Goal: Answer question/provide support: Share knowledge or assist other users

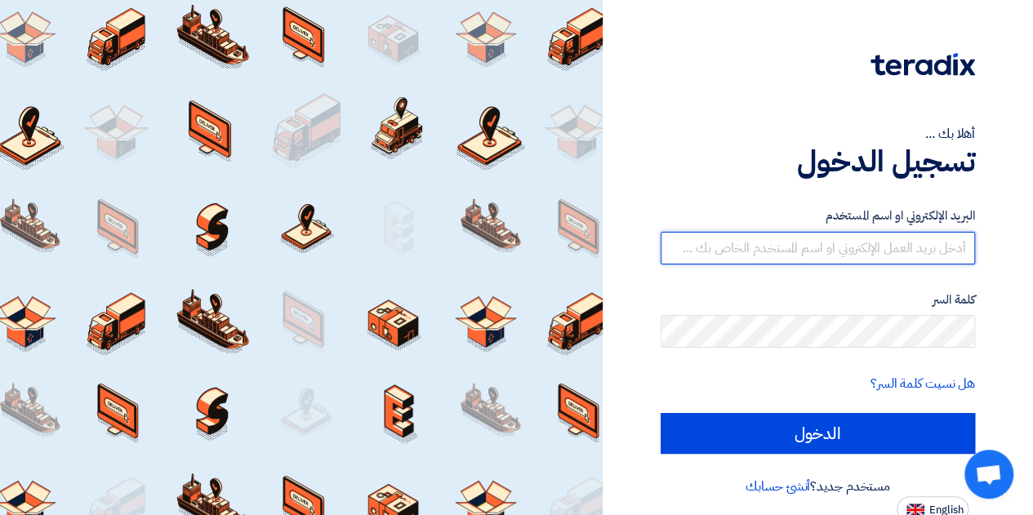
click at [816, 246] on input "text" at bounding box center [818, 248] width 314 height 33
click at [661, 413] on input "الدخول" at bounding box center [818, 433] width 314 height 41
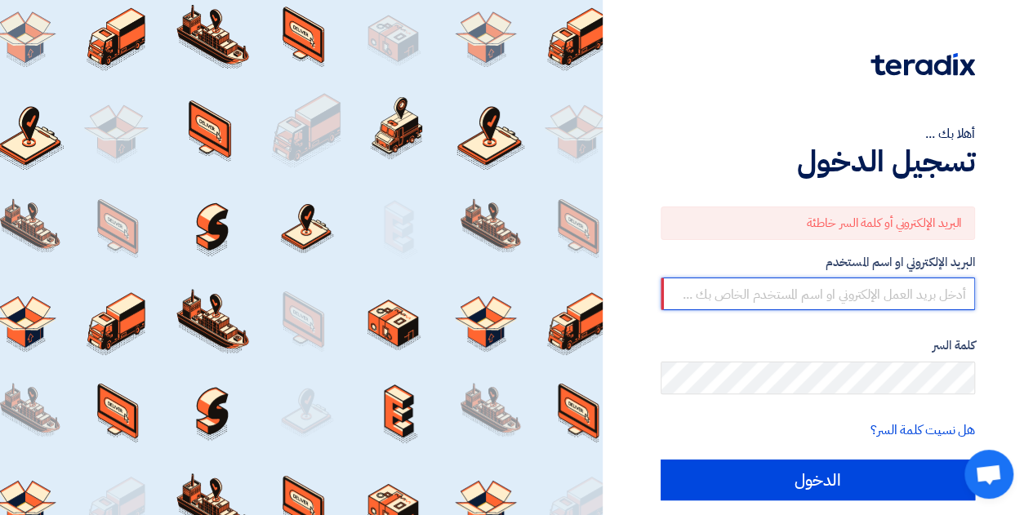
click at [901, 294] on input "text" at bounding box center [818, 294] width 314 height 33
type input "[PERSON_NAME][EMAIL_ADDRESS][DOMAIN_NAME]"
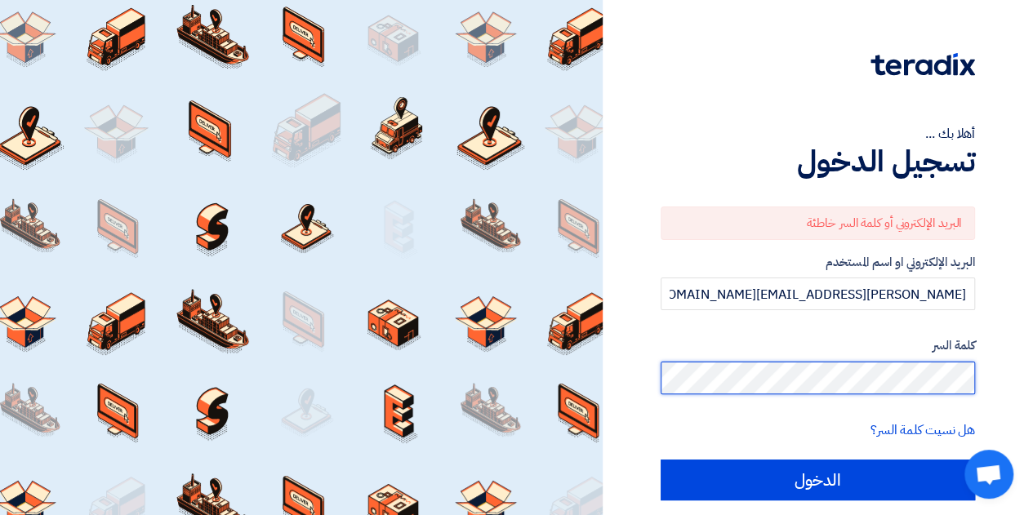
click at [1003, 378] on div "أهلا بك ... تسجيل الدخول البريد الإلكتروني أو كلمة السر خاطئة البريد الإلكتروني…" at bounding box center [818, 284] width 406 height 569
click at [1006, 309] on div "أهلا بك ... تسجيل الدخول البريد الإلكتروني أو كلمة السر خاطئة البريد الإلكتروني…" at bounding box center [818, 284] width 406 height 569
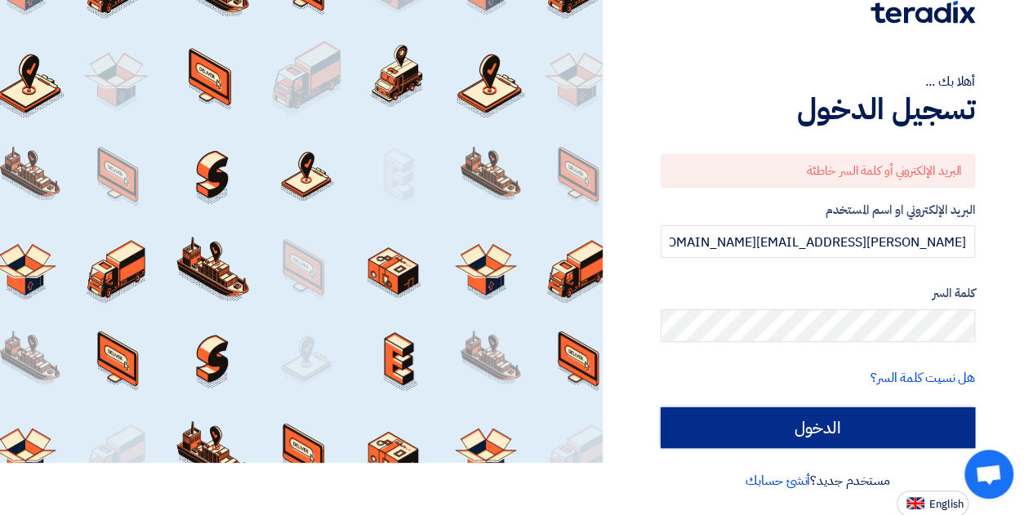
click at [807, 429] on input "الدخول" at bounding box center [818, 427] width 314 height 41
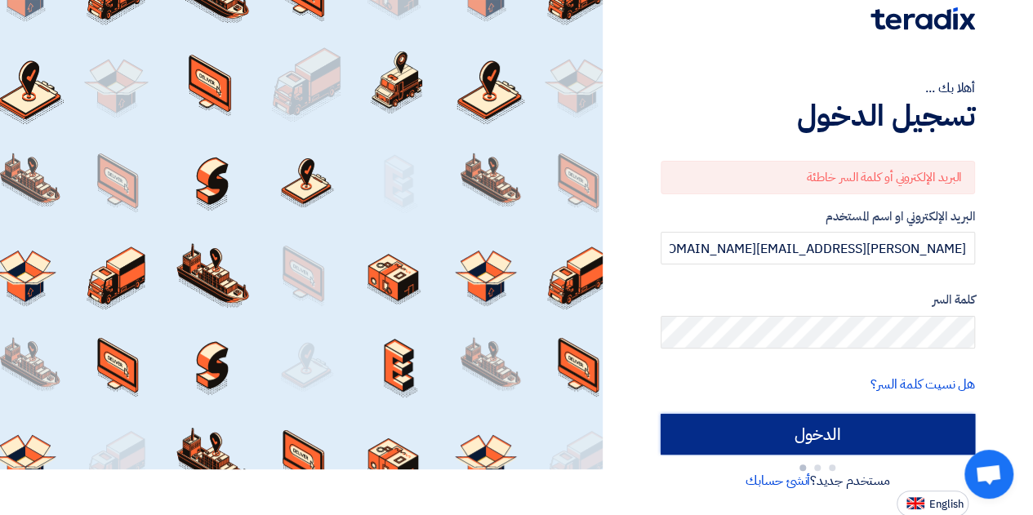
type input "Sign in"
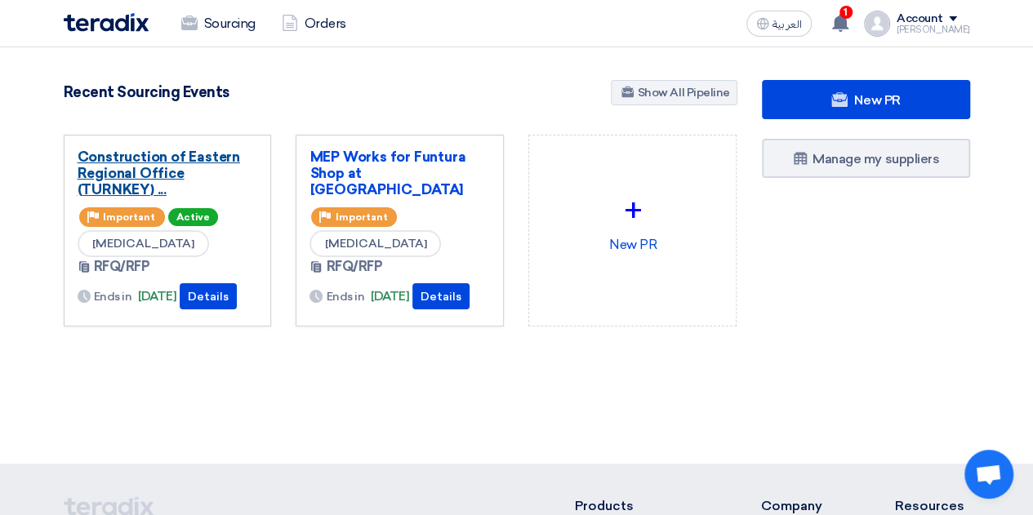
click at [155, 176] on link "Construction of Eastern Regional Office (TURNKEY) ..." at bounding box center [168, 173] width 180 height 49
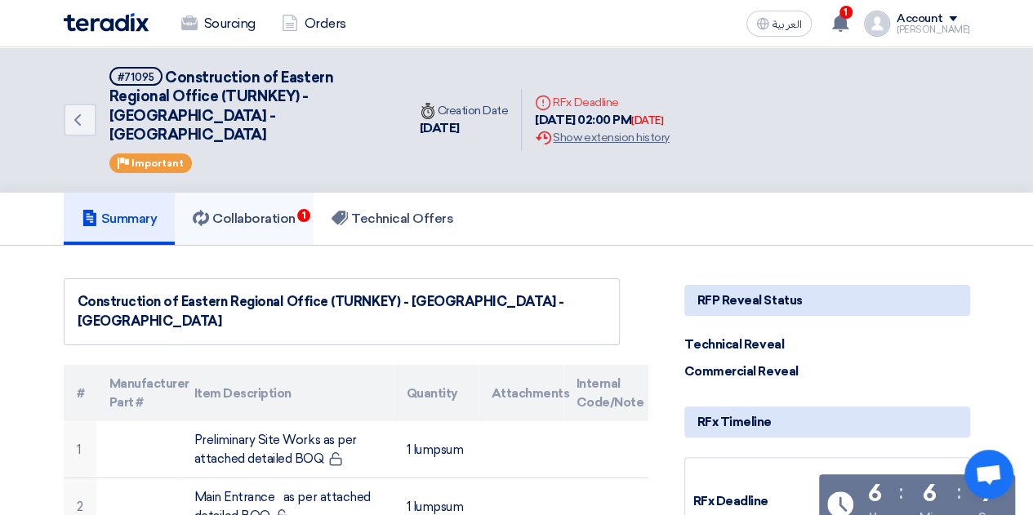
click at [258, 211] on h5 "Collaboration 1" at bounding box center [244, 219] width 103 height 16
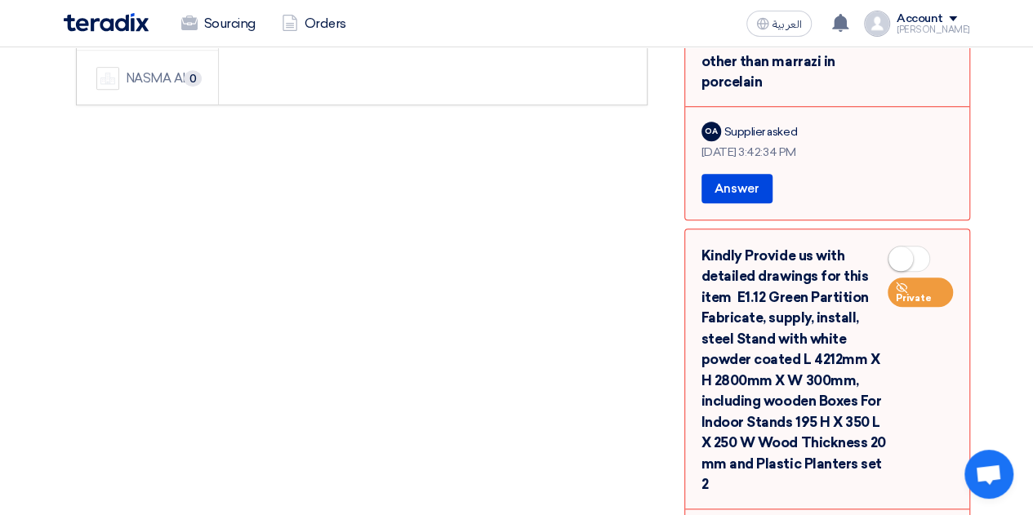
scroll to position [735, 0]
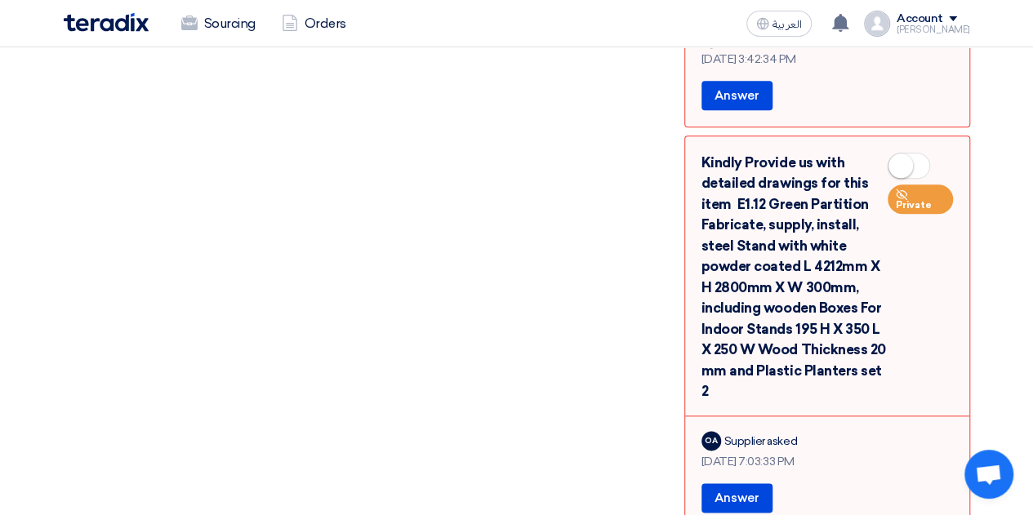
click at [910, 154] on small at bounding box center [900, 166] width 24 height 24
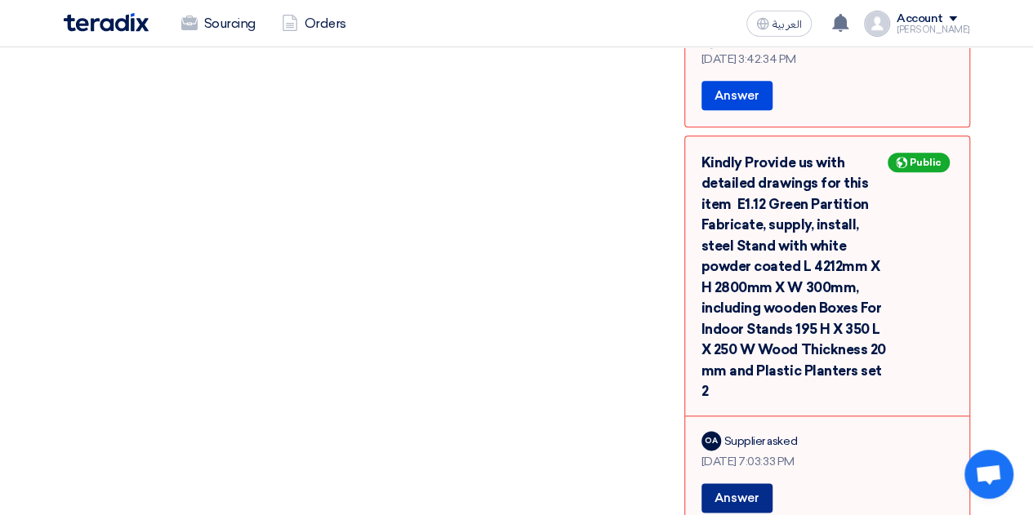
click at [744, 483] on button "Answer" at bounding box center [736, 497] width 71 height 29
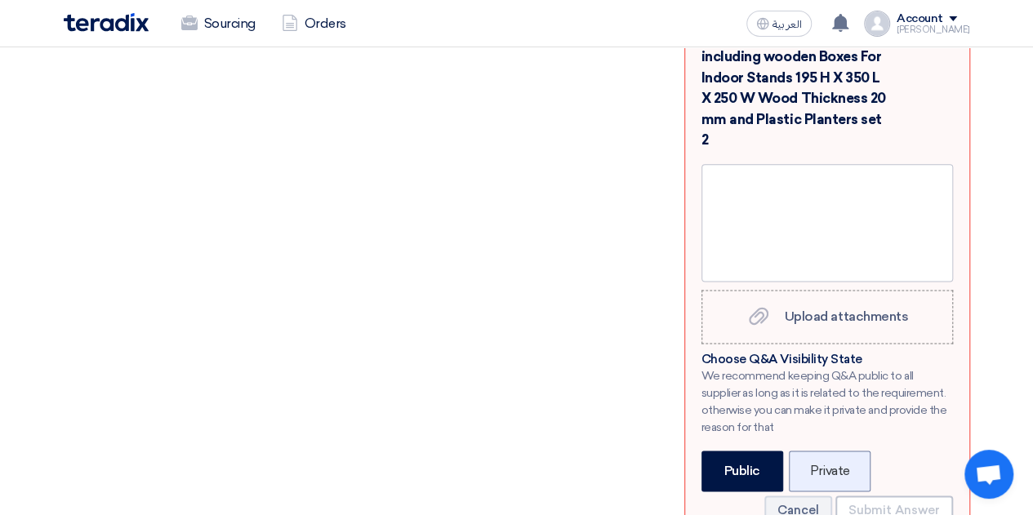
scroll to position [1062, 0]
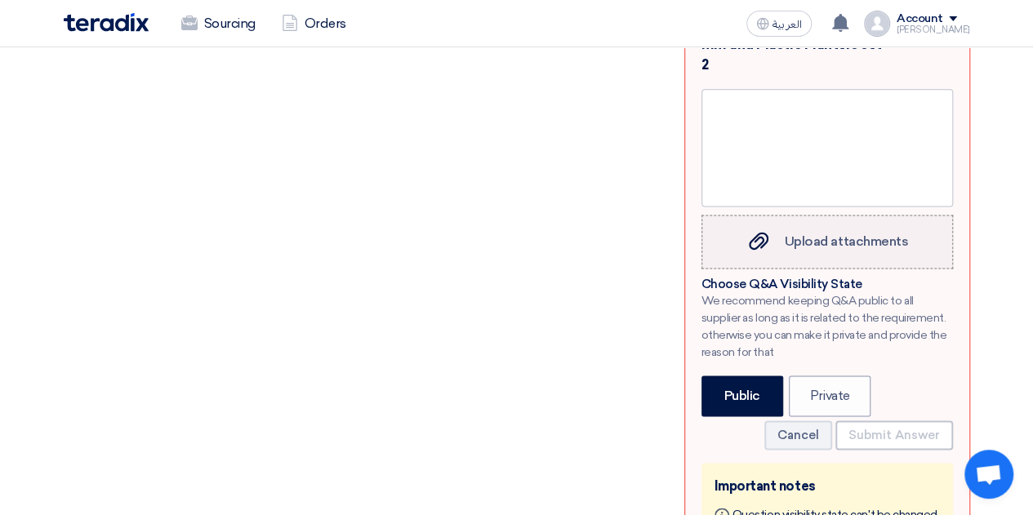
click at [851, 234] on span "Upload attachments" at bounding box center [846, 242] width 123 height 16
click at [0, 0] on input "Upload attachments Upload attachments" at bounding box center [0, 0] width 0 height 0
click at [801, 215] on label "Upload attachments Upload attachments" at bounding box center [826, 242] width 251 height 54
click at [0, 0] on input "Upload attachments Upload attachments" at bounding box center [0, 0] width 0 height 0
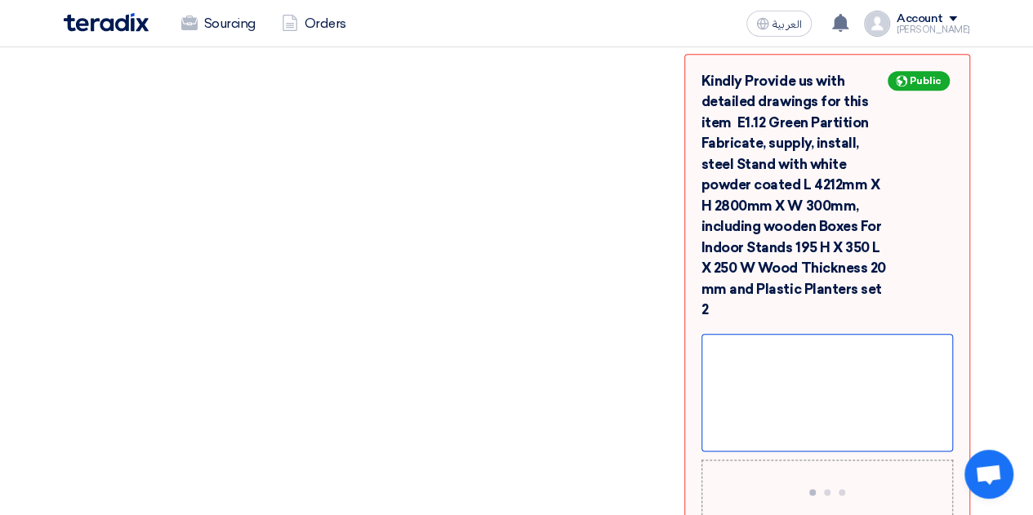
click at [787, 334] on div at bounding box center [826, 393] width 251 height 118
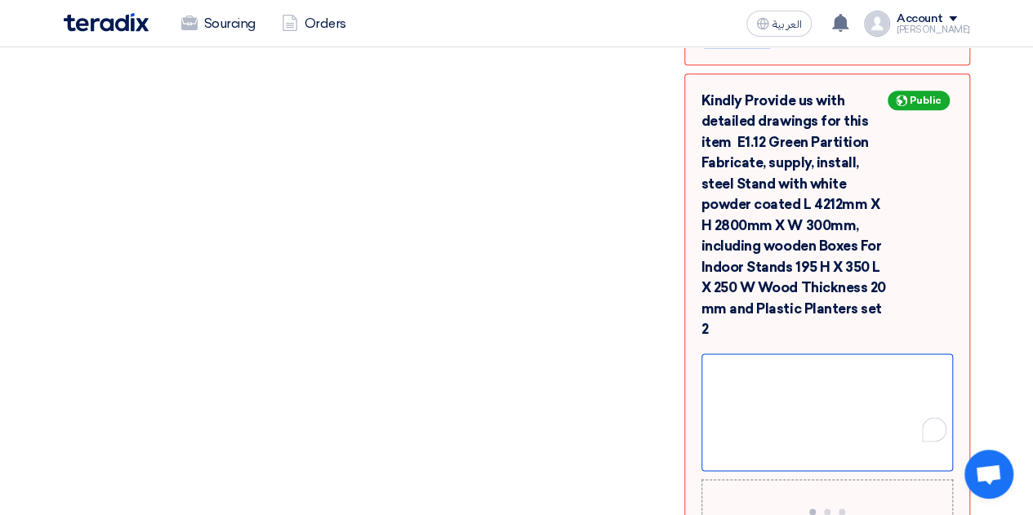
scroll to position [836, 0]
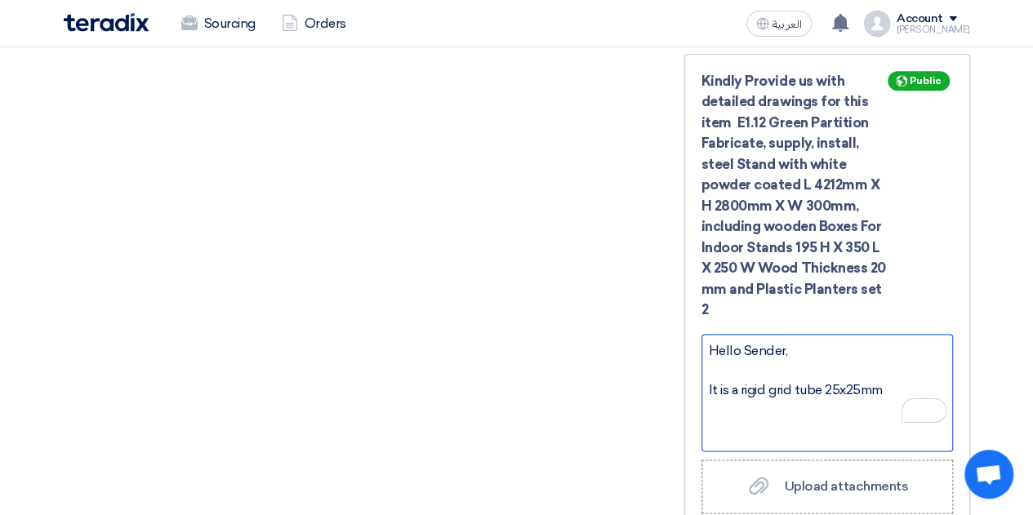
click at [894, 381] on div "It is a rigid grid tube 25x25mm" at bounding box center [827, 391] width 237 height 20
drag, startPoint x: 740, startPoint y: 345, endPoint x: 748, endPoint y: 350, distance: 9.5
click at [741, 381] on div "It is a rigid grid tube 25x25mm" at bounding box center [827, 391] width 237 height 20
click at [916, 381] on div "It is a steel rigid grid tube 25x25mm" at bounding box center [827, 391] width 237 height 20
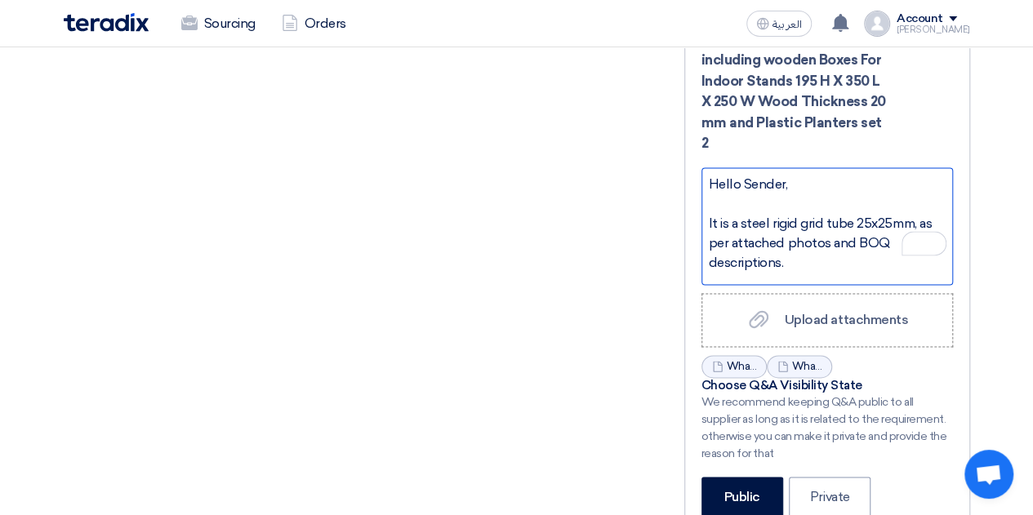
scroll to position [1081, 0]
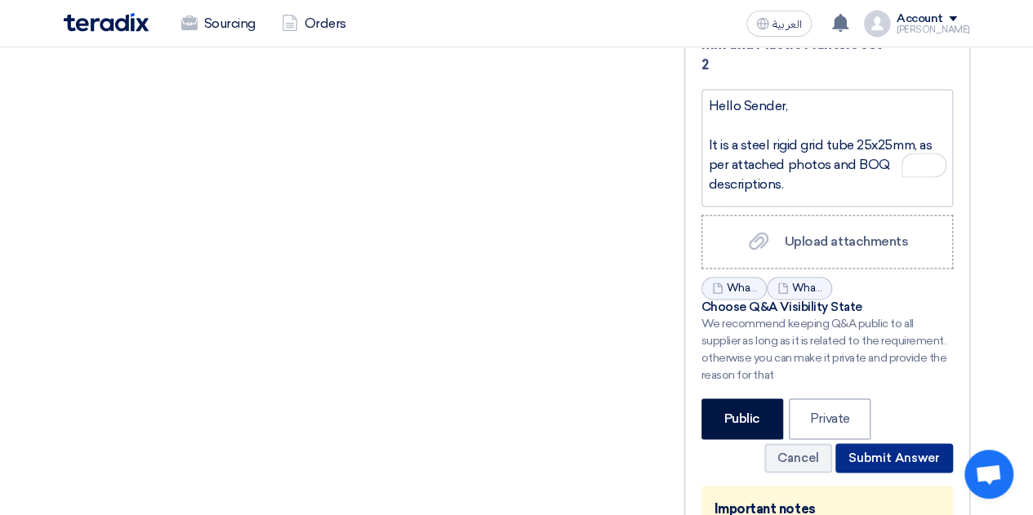
click at [880, 443] on button "Submit Answer" at bounding box center [894, 457] width 118 height 29
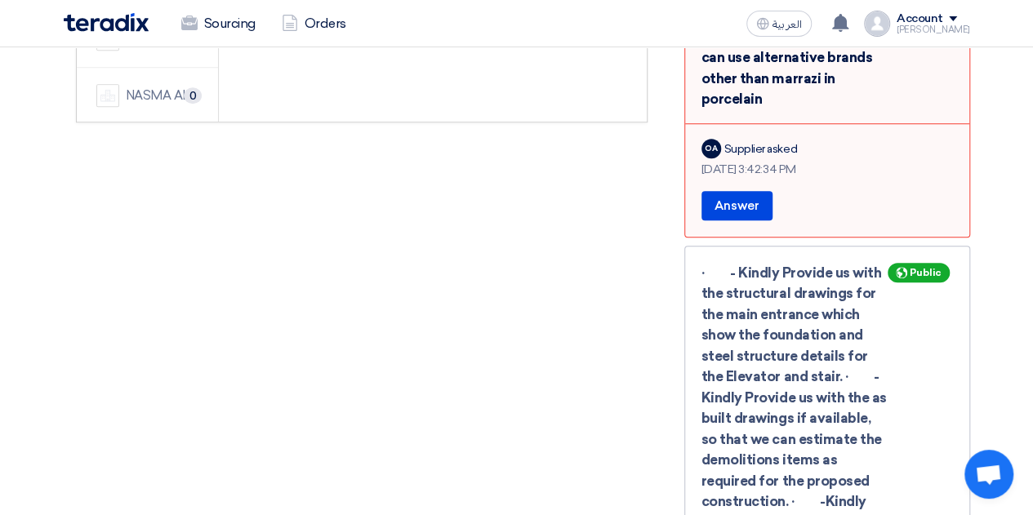
scroll to position [428, 0]
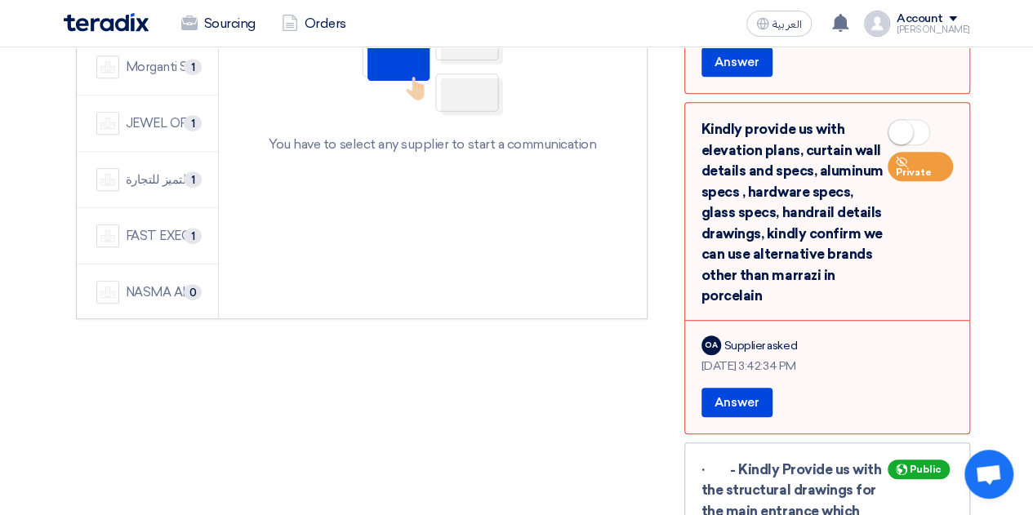
click at [923, 119] on span at bounding box center [909, 132] width 42 height 26
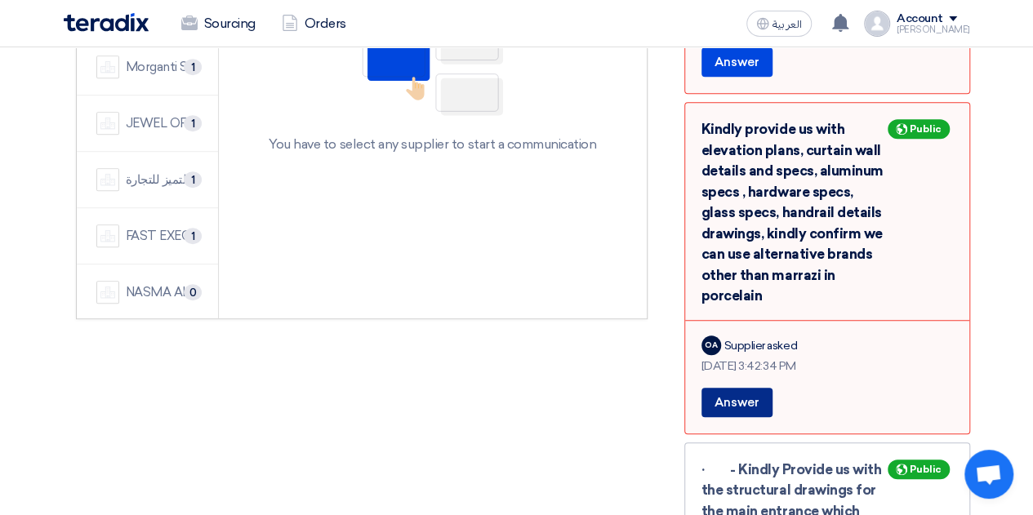
click at [742, 388] on button "Answer" at bounding box center [736, 402] width 71 height 29
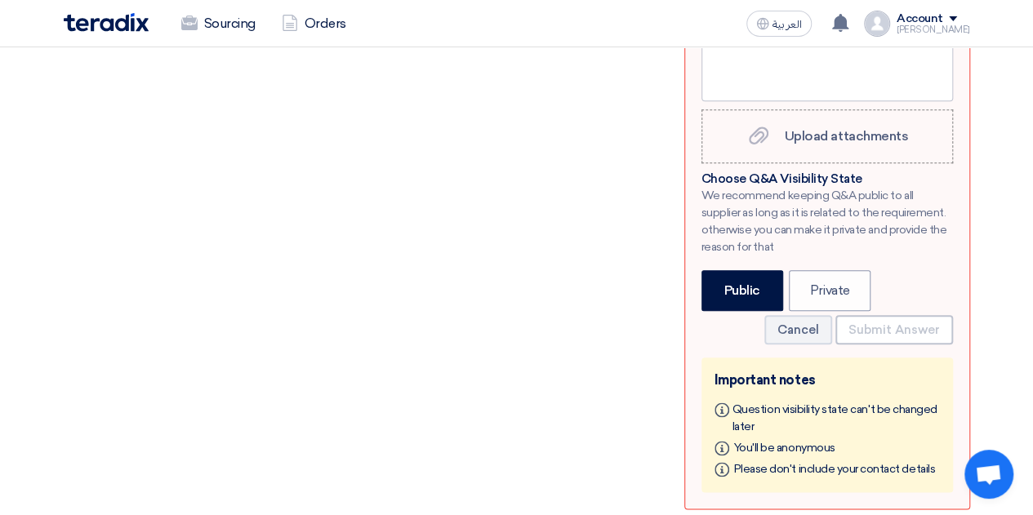
scroll to position [738, 0]
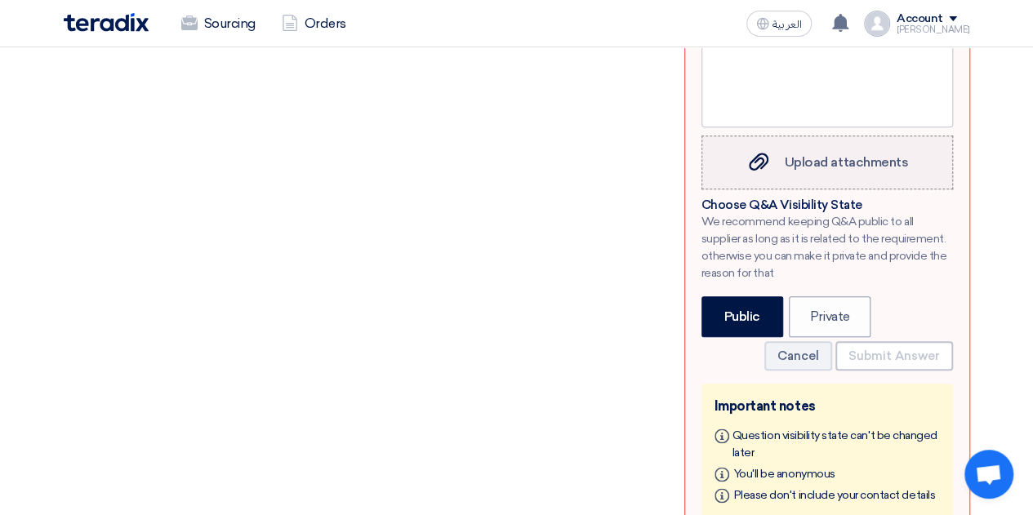
click at [825, 153] on label "Upload attachments Upload attachments" at bounding box center [826, 163] width 251 height 54
click at [0, 0] on input "Upload attachments Upload attachments" at bounding box center [0, 0] width 0 height 0
click at [802, 154] on span "Upload attachments" at bounding box center [846, 162] width 123 height 16
click at [0, 0] on input "Upload attachments Upload attachments" at bounding box center [0, 0] width 0 height 0
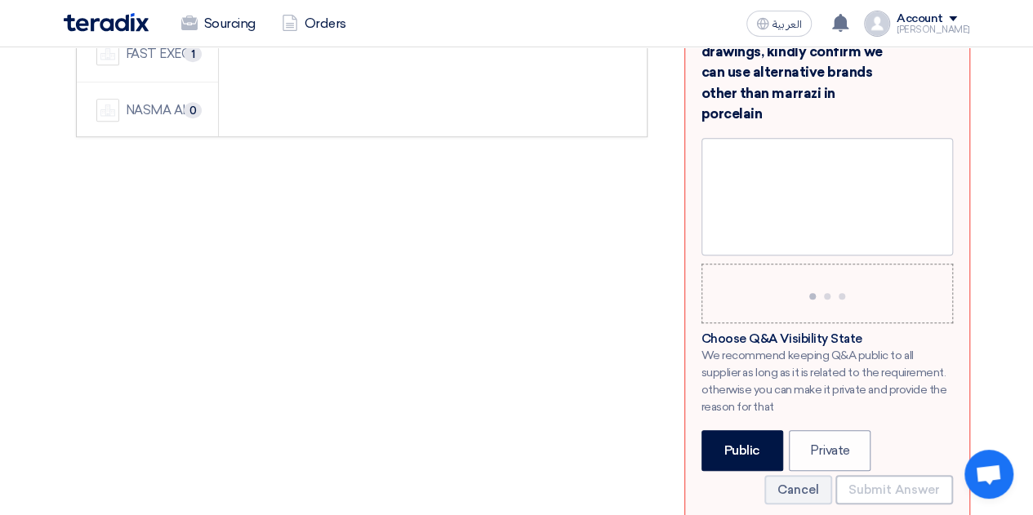
scroll to position [412, 0]
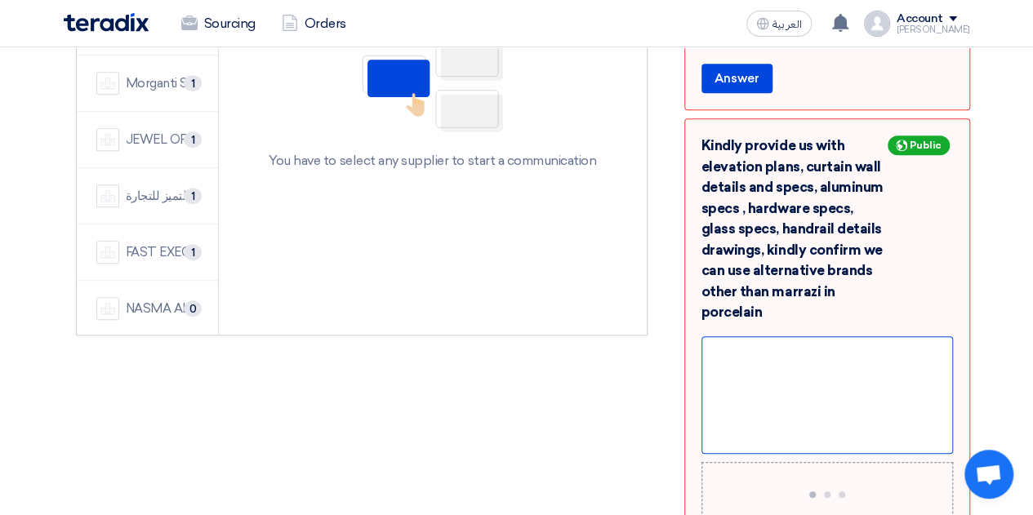
click at [773, 336] on div at bounding box center [826, 395] width 251 height 118
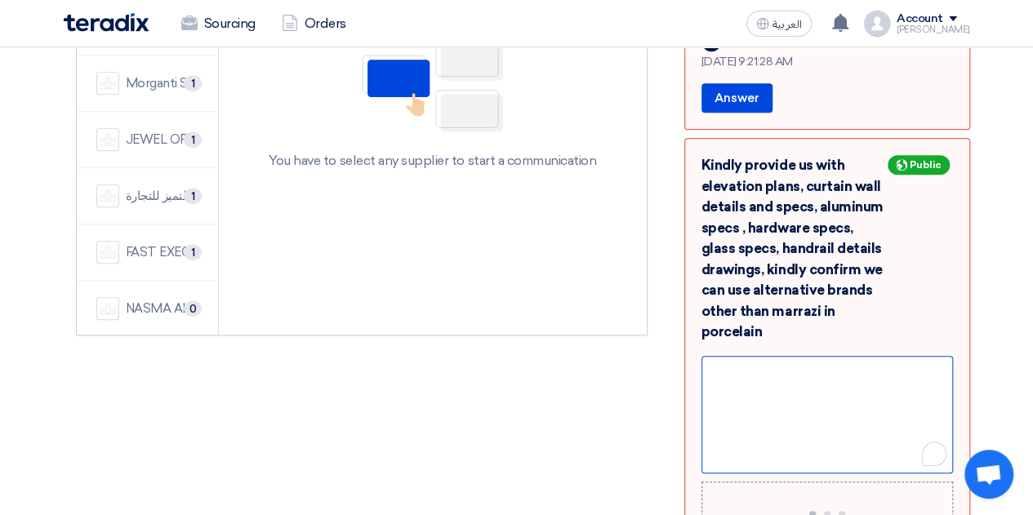
scroll to position [431, 0]
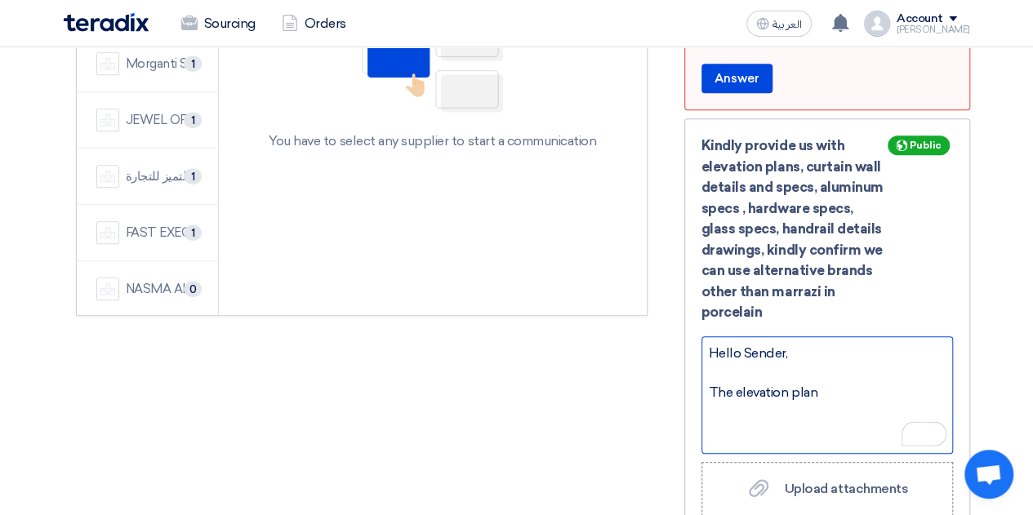
click at [735, 383] on div "The elevation plan" at bounding box center [827, 393] width 237 height 20
click at [857, 383] on div "The initial elevation plan" at bounding box center [827, 393] width 237 height 20
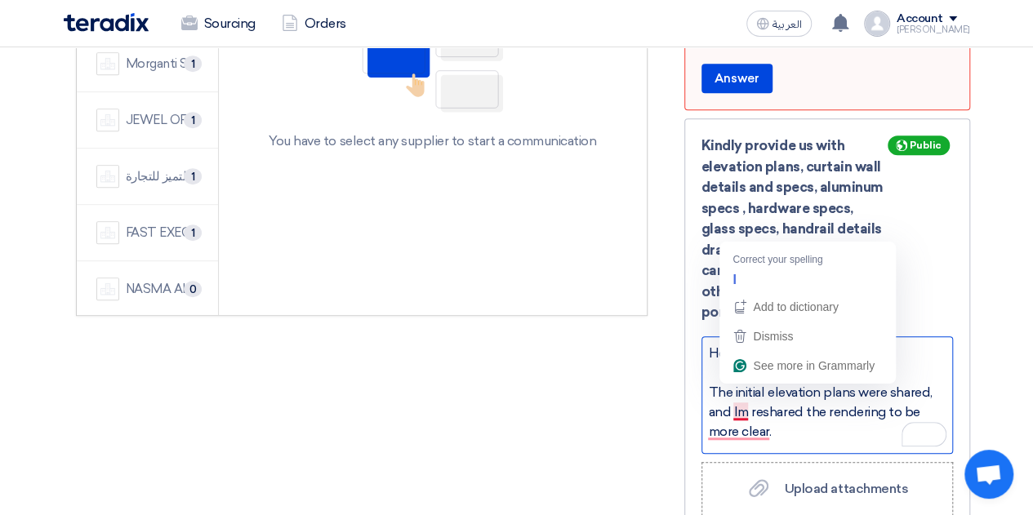
click at [740, 389] on div "The initial elevation plans were shared, and Im reshared the rendering to be mo…" at bounding box center [827, 412] width 237 height 59
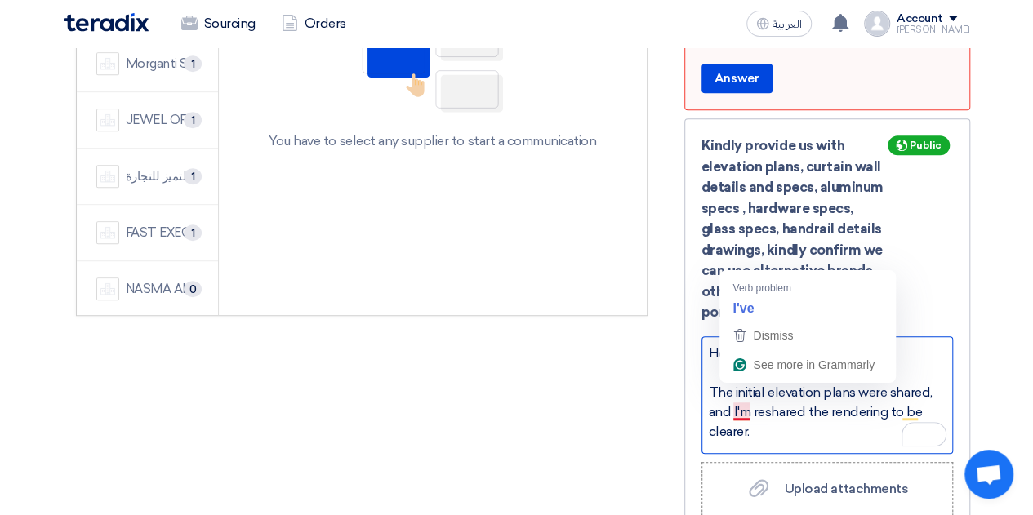
drag, startPoint x: 773, startPoint y: 424, endPoint x: 807, endPoint y: 404, distance: 38.8
click at [773, 422] on div "Hello Sender, The initial elevation plans were shared, and I'm reshared the ren…" at bounding box center [826, 395] width 251 height 118
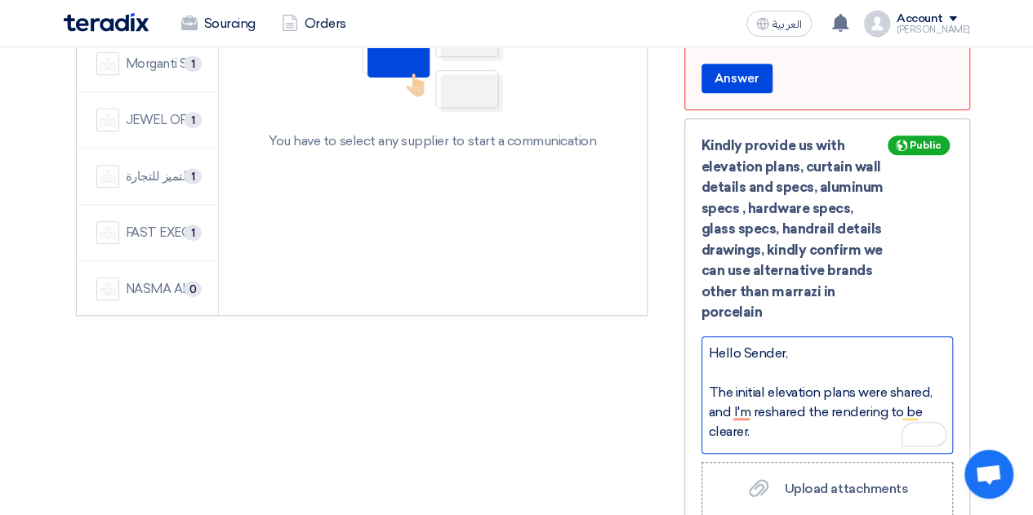
drag, startPoint x: 803, startPoint y: 385, endPoint x: 804, endPoint y: 399, distance: 14.7
click at [803, 385] on div "The initial elevation plans were shared, and I'm reshared the rendering to be c…" at bounding box center [827, 412] width 237 height 59
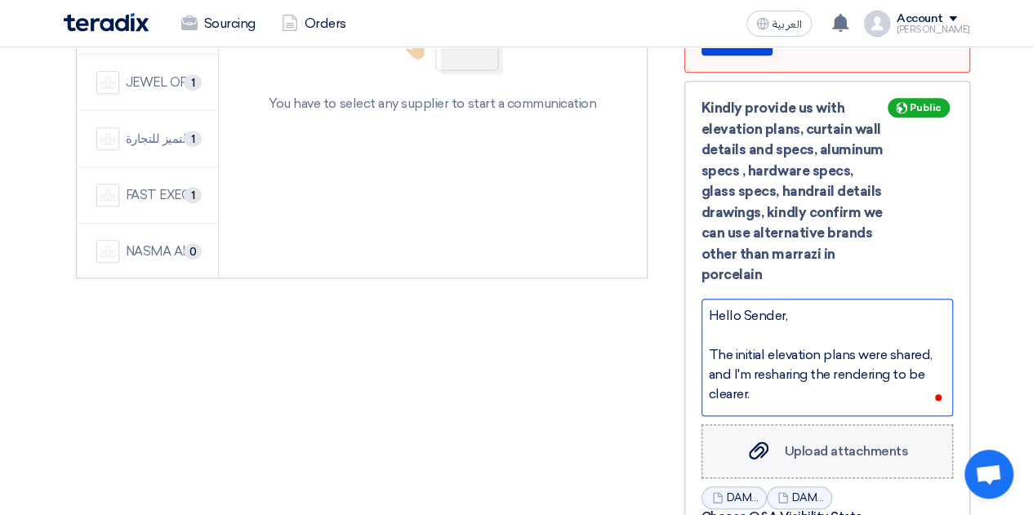
scroll to position [513, 0]
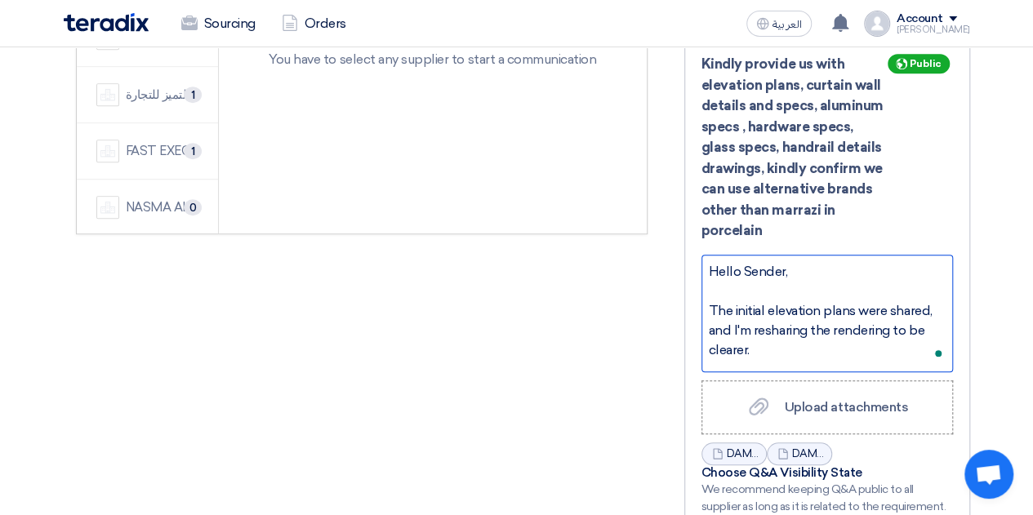
click at [812, 334] on div "The initial elevation plans were shared, and I'm resharing the rendering to be …" at bounding box center [827, 330] width 237 height 59
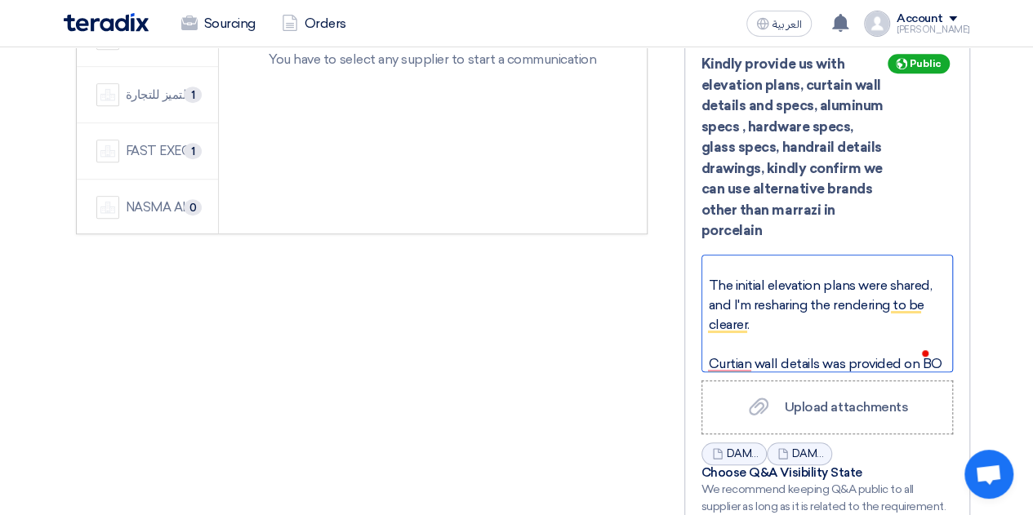
scroll to position [45, 0]
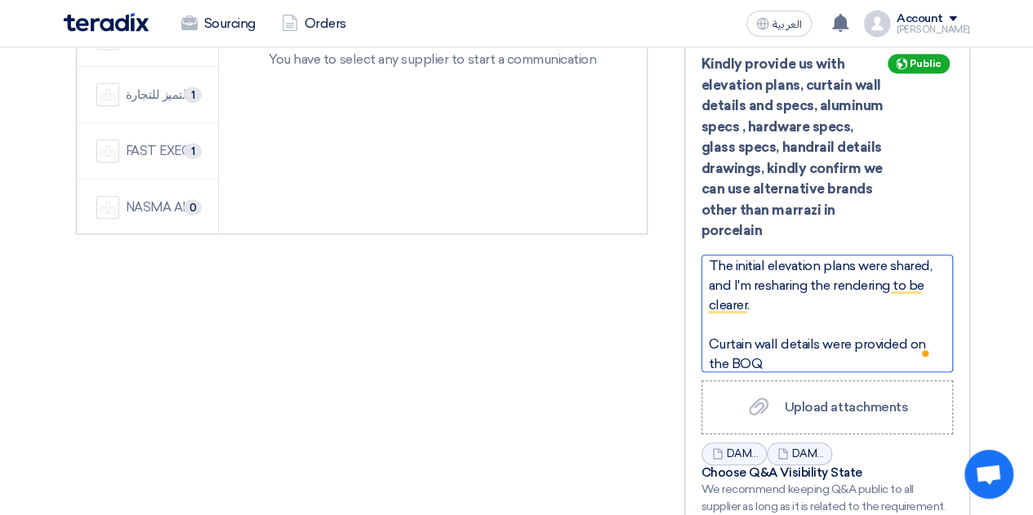
click at [777, 341] on div "Curtain wall details were provided on the BOQ" at bounding box center [827, 354] width 237 height 39
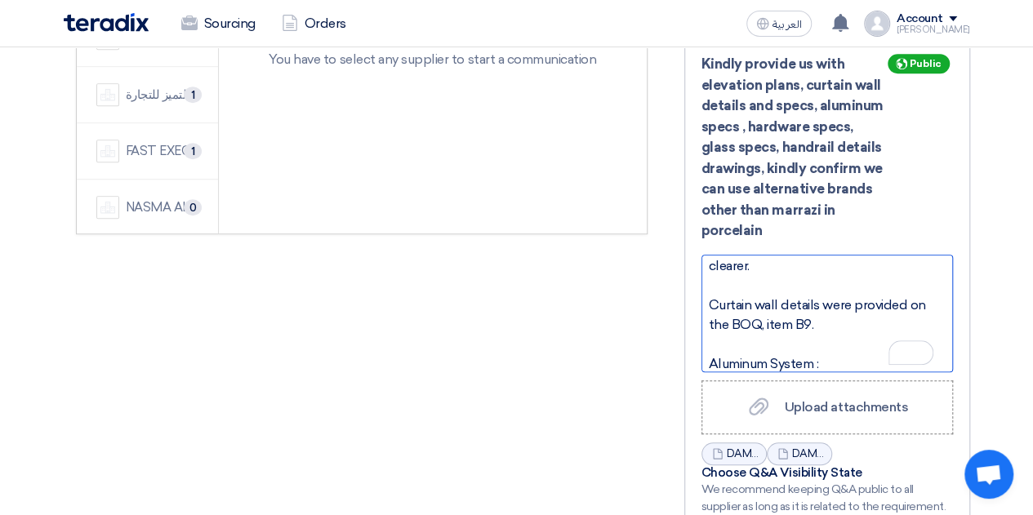
scroll to position [104, 0]
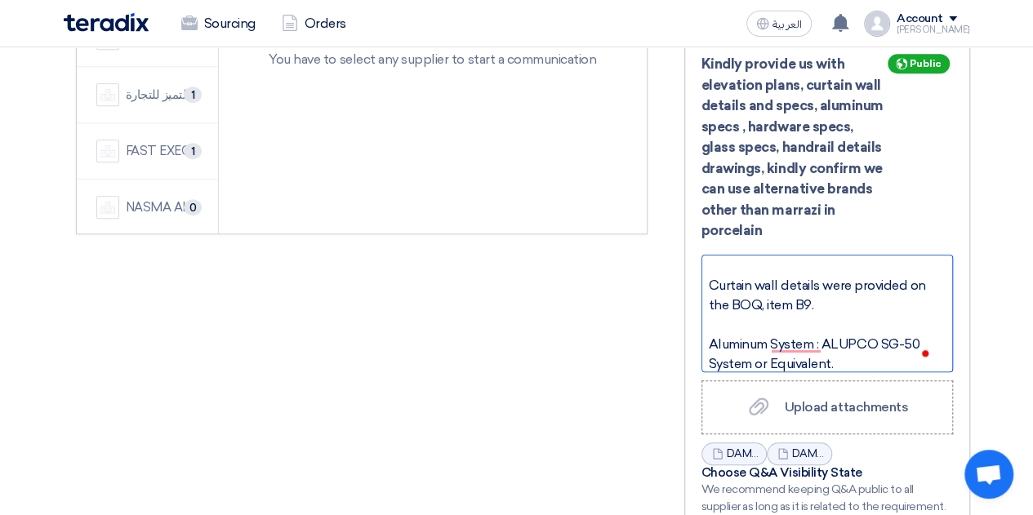
click at [709, 276] on div "Curtain wall details were provided on the BOQ, item B9." at bounding box center [827, 295] width 237 height 39
click at [709, 335] on div "Aluminum System : ALUPCO SG-50 System or Equivalent." at bounding box center [827, 354] width 237 height 39
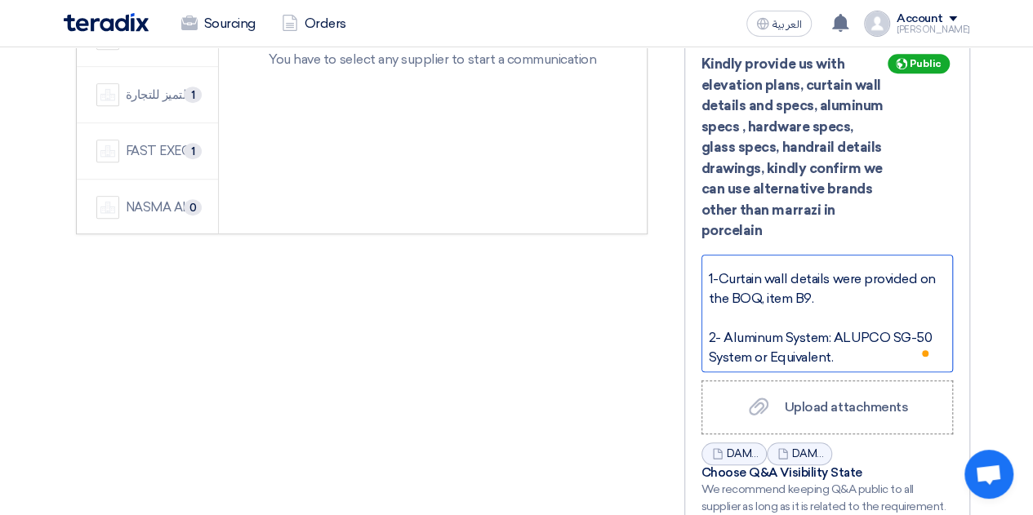
scroll to position [112, 0]
click at [854, 332] on div "2- Aluminum System: ALUPCO SG-50 System or Equivalent." at bounding box center [827, 346] width 237 height 39
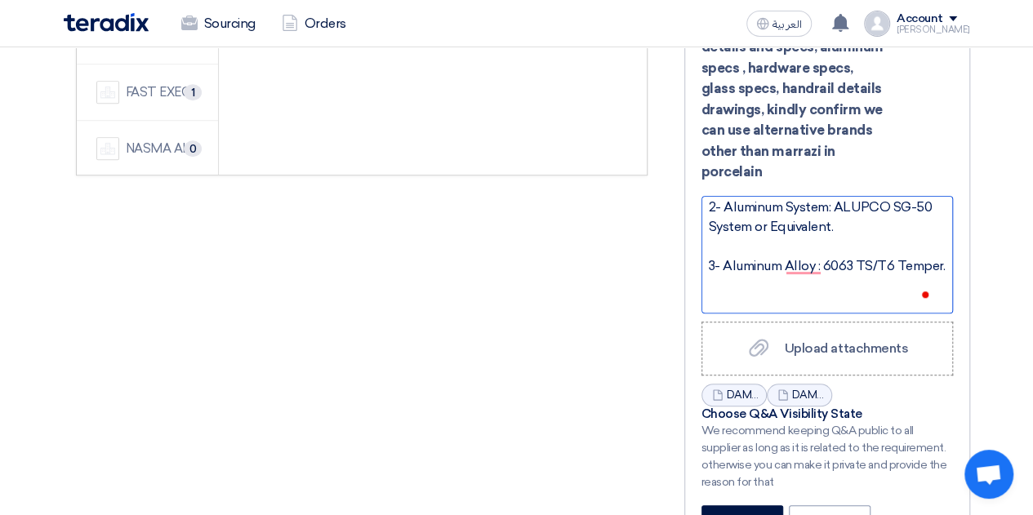
scroll to position [202, 0]
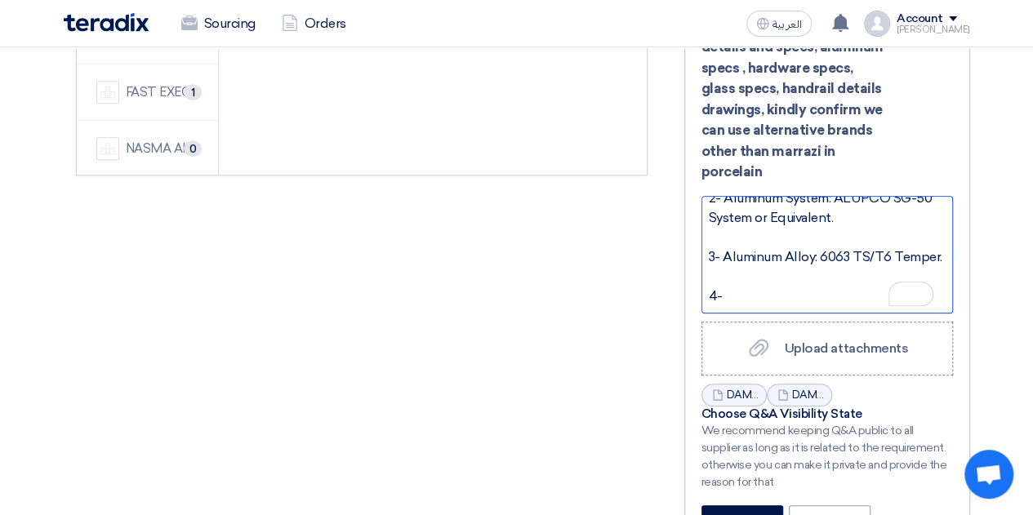
click at [743, 287] on div "4-" at bounding box center [827, 297] width 237 height 20
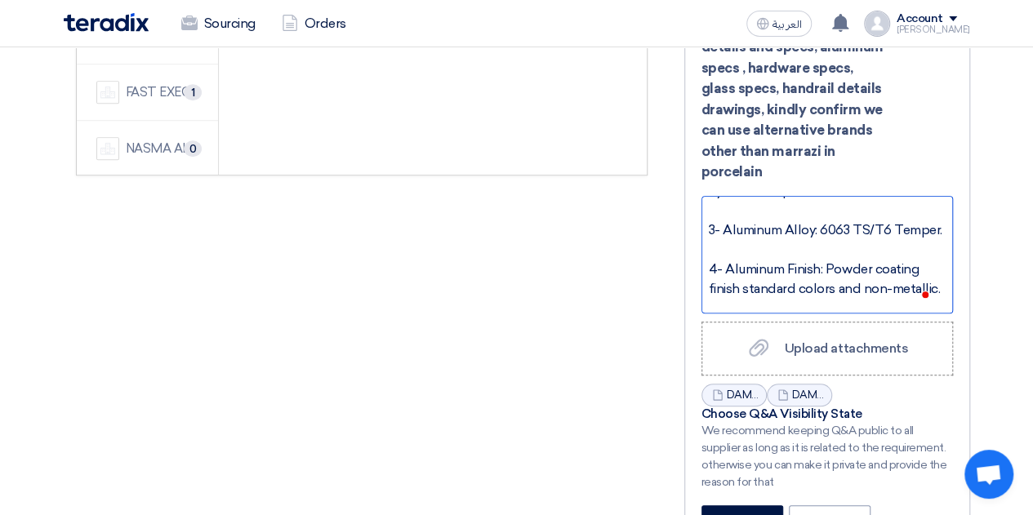
scroll to position [157, 0]
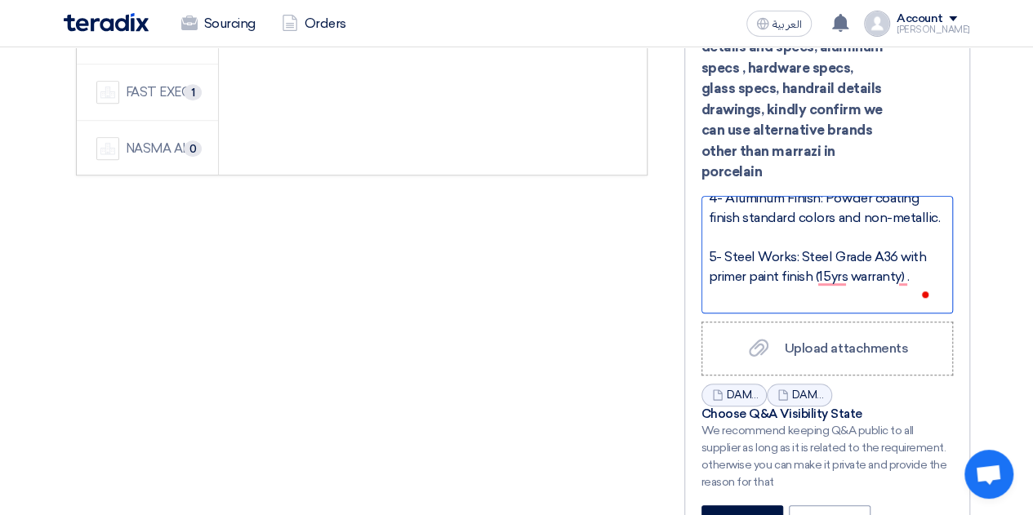
click at [893, 247] on div "5- Steel Works: Steel Grade A36 with primer paint finish (15yrs warranty) ." at bounding box center [827, 266] width 237 height 39
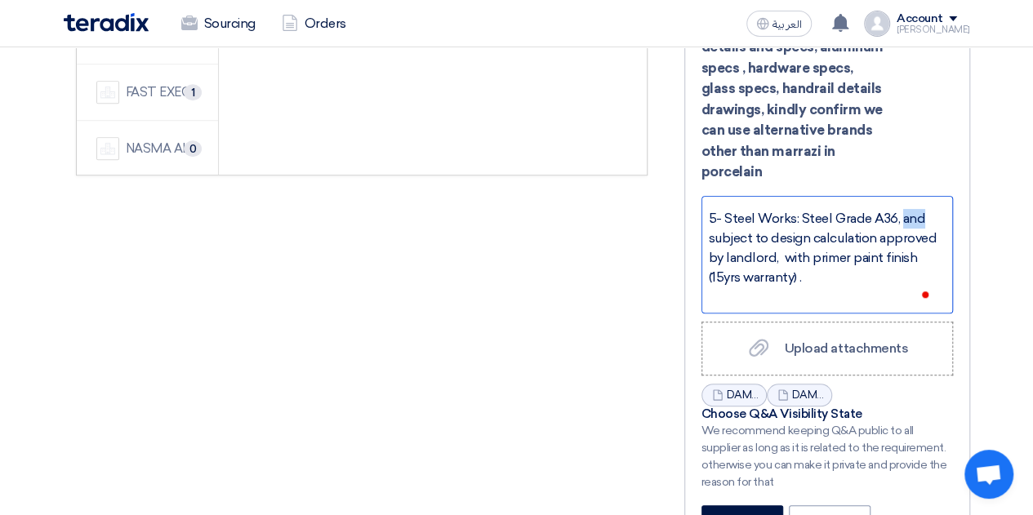
drag, startPoint x: 921, startPoint y: 235, endPoint x: 897, endPoint y: 234, distance: 24.5
click at [897, 234] on div "5- Steel Works: Steel Grade A36, and subject to design calculation approved by …" at bounding box center [827, 248] width 237 height 78
click at [706, 256] on div "Hello Sender, The initial elevation plans were shared, and I'm resharing the re…" at bounding box center [826, 255] width 251 height 118
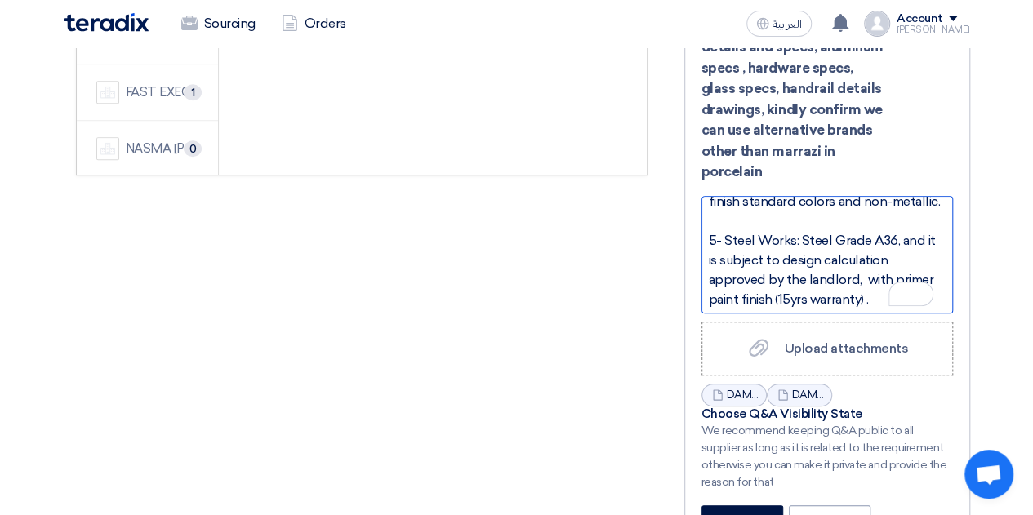
scroll to position [285, 0]
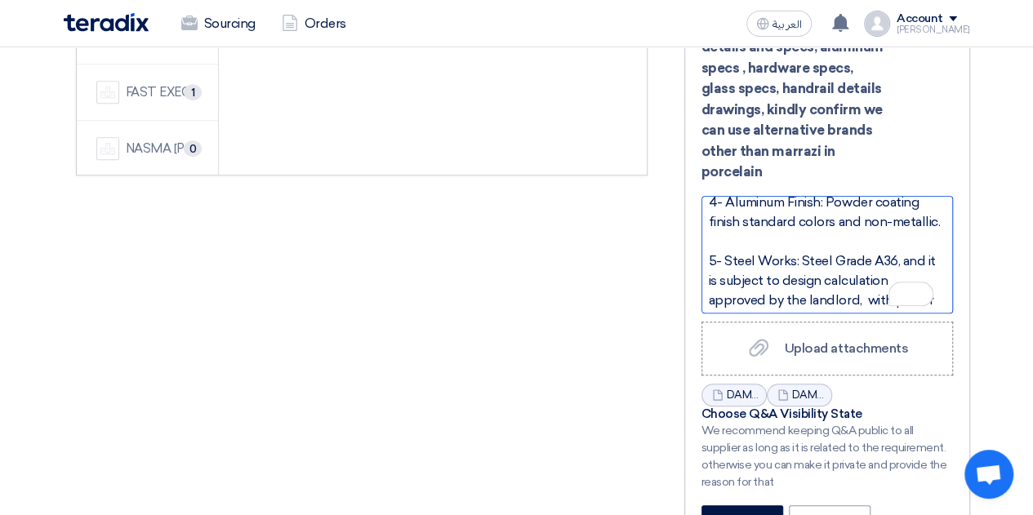
click at [790, 232] on div "4- Aluminum Finish: Powder coating finish standard colors and non-metallic." at bounding box center [827, 212] width 237 height 39
drag, startPoint x: 706, startPoint y: 276, endPoint x: 785, endPoint y: 290, distance: 79.6
click at [708, 276] on div "Hello Sender, The initial elevation plans were shared, and I'm resharing the re…" at bounding box center [826, 255] width 251 height 118
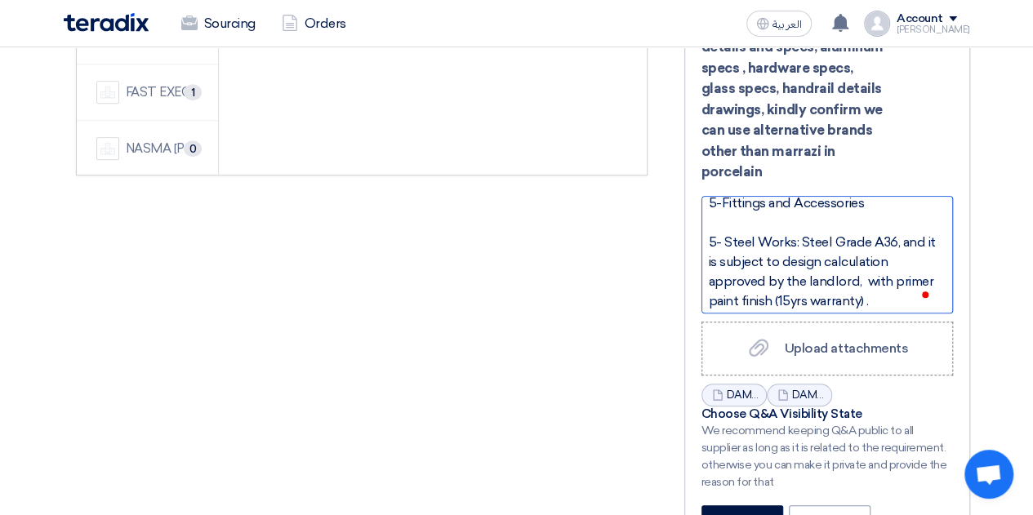
scroll to position [367, 0]
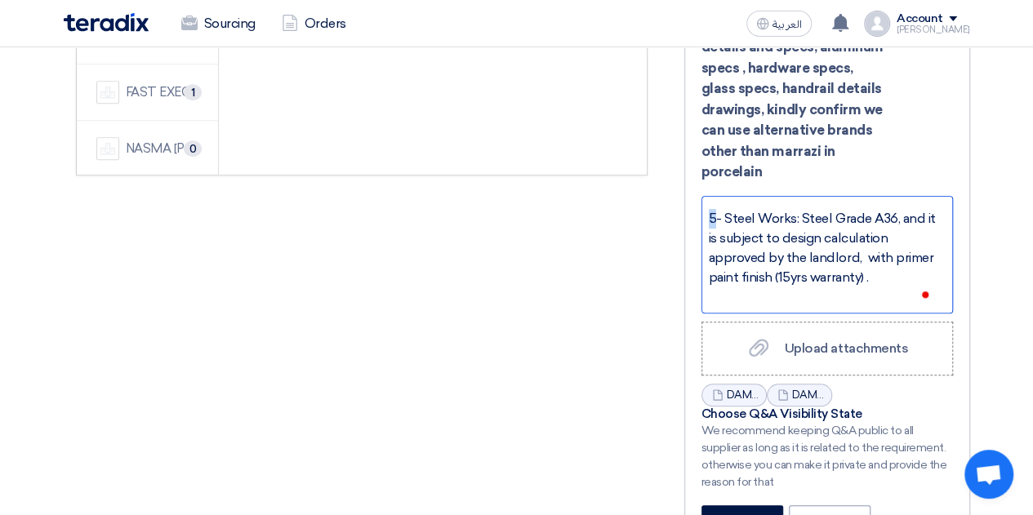
drag, startPoint x: 714, startPoint y: 233, endPoint x: 703, endPoint y: 232, distance: 10.6
click at [703, 232] on div "Hello Sender, The initial elevation plans were shared, and I'm resharing the re…" at bounding box center [826, 255] width 251 height 118
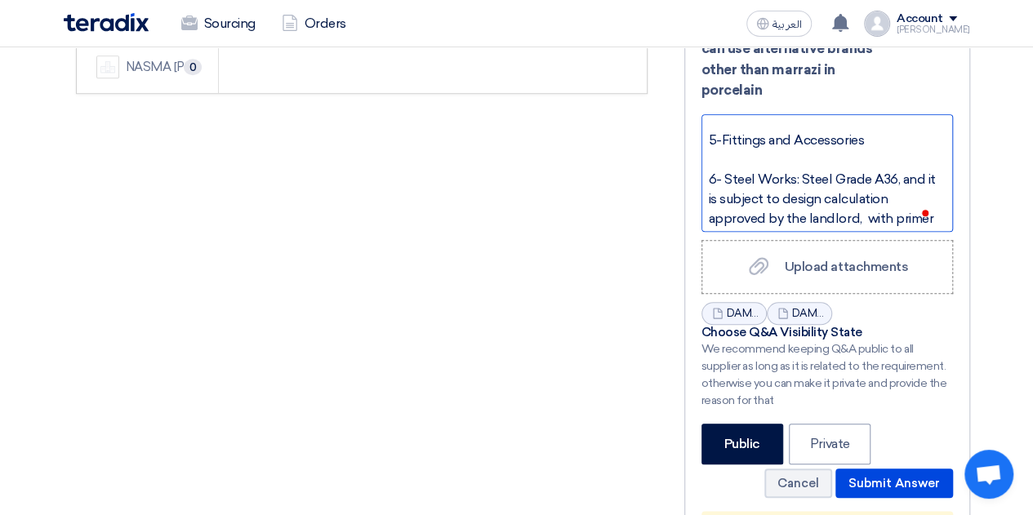
scroll to position [0, 0]
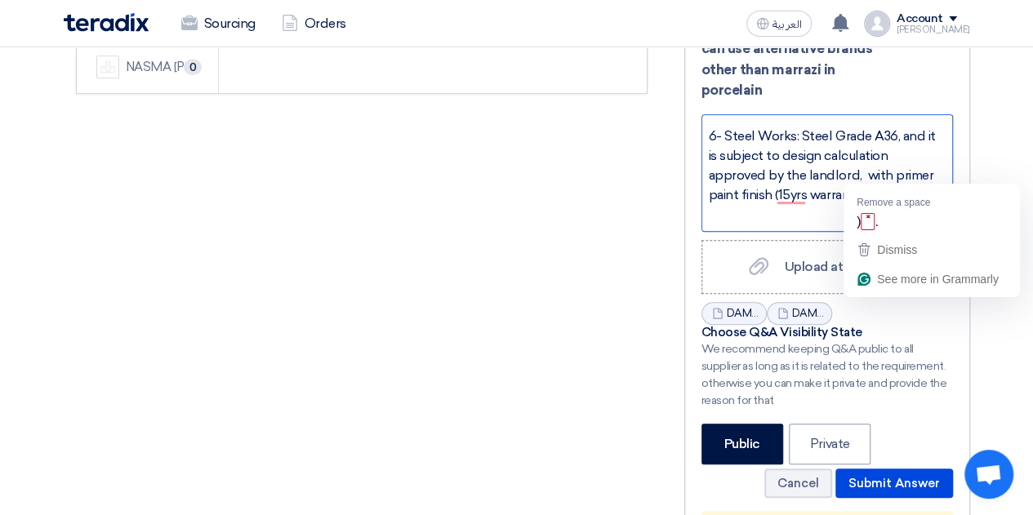
click at [864, 174] on div "6- Steel Works: Steel Grade A36, and it is subject to design calculation approv…" at bounding box center [827, 166] width 237 height 78
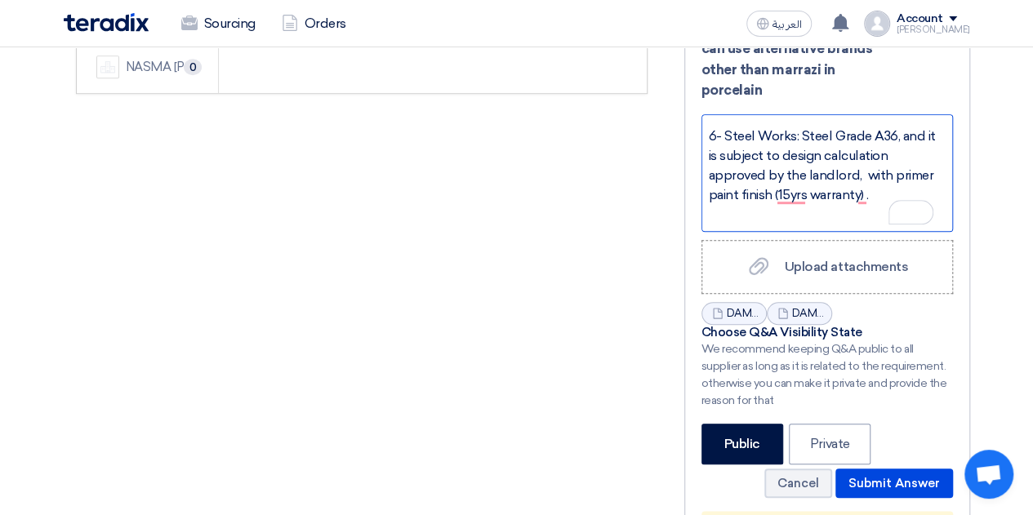
click at [887, 151] on div "6- Steel Works: Steel Grade A36, and it is subject to design calculation approv…" at bounding box center [827, 166] width 237 height 78
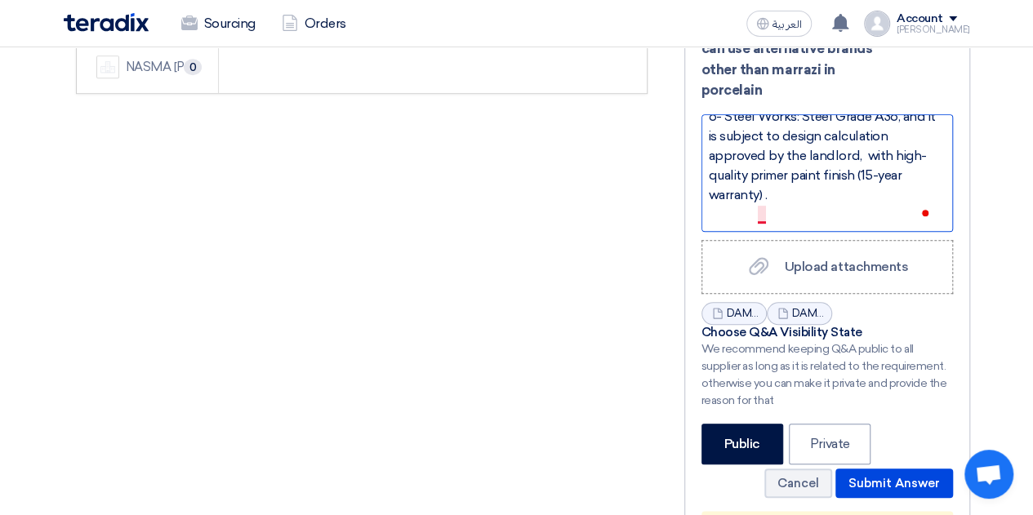
click at [759, 191] on div "6- Steel Works: Steel Grade A36, and it is subject to design calculation approv…" at bounding box center [827, 156] width 237 height 98
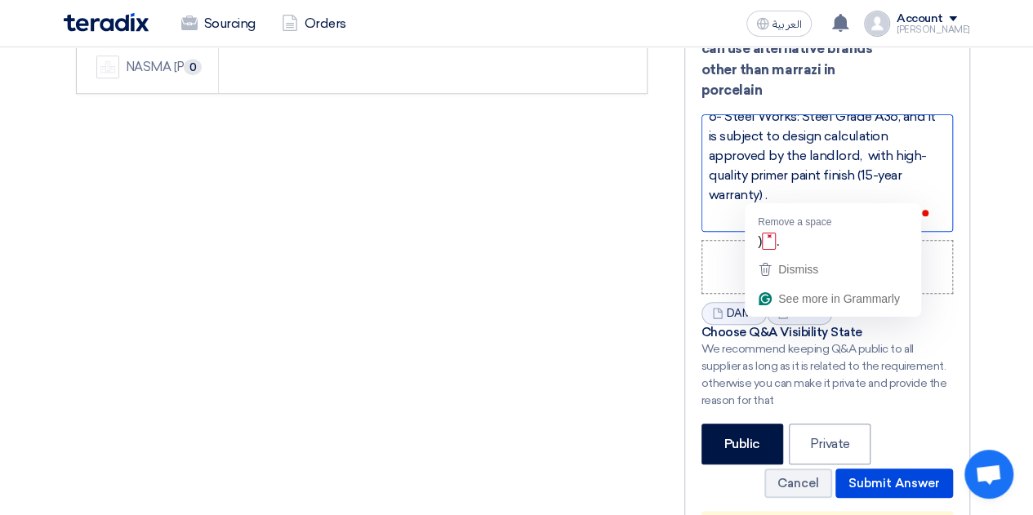
click at [760, 189] on div "6- Steel Works: Steel Grade A36, and it is subject to design calculation approv…" at bounding box center [827, 156] width 237 height 98
click at [761, 192] on div "6- Steel Works: Steel Grade A36, and it is subject to design calculation approv…" at bounding box center [827, 156] width 237 height 98
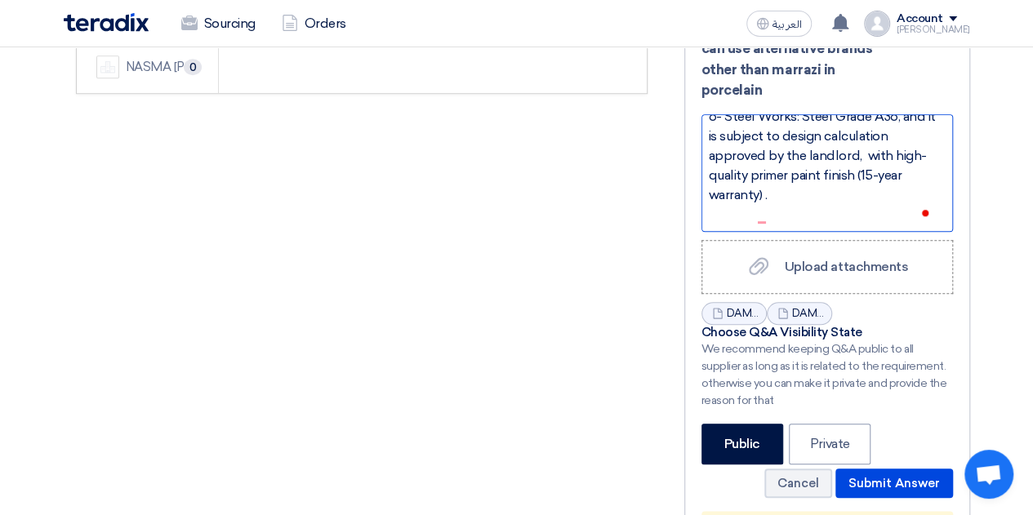
click at [853, 171] on div "6- Steel Works: Steel Grade A36, and it is subject to design calculation approv…" at bounding box center [827, 156] width 237 height 98
click at [706, 195] on div "Hello Sender, The initial elevation plans were shared, and I'm resharing the re…" at bounding box center [826, 173] width 251 height 118
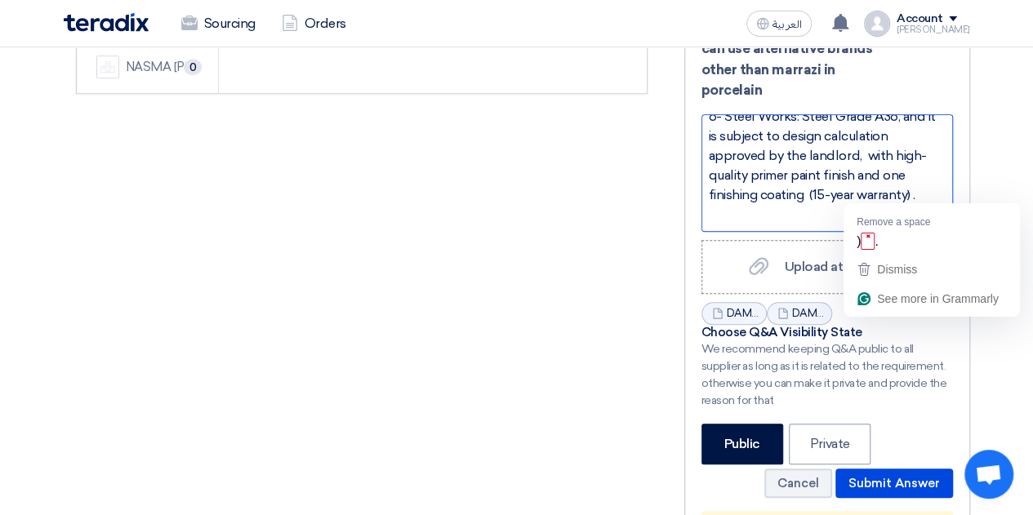
click at [915, 194] on div "6- Steel Works: Steel Grade A36, and it is subject to design calculation approv…" at bounding box center [827, 156] width 237 height 98
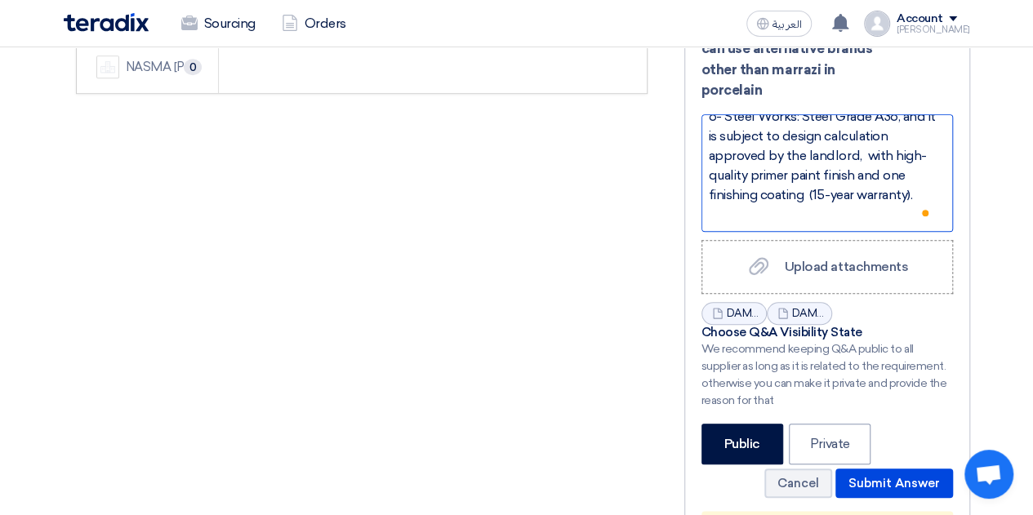
click at [805, 193] on div "6- Steel Works: Steel Grade A36, and it is subject to design calculation approv…" at bounding box center [827, 156] width 237 height 98
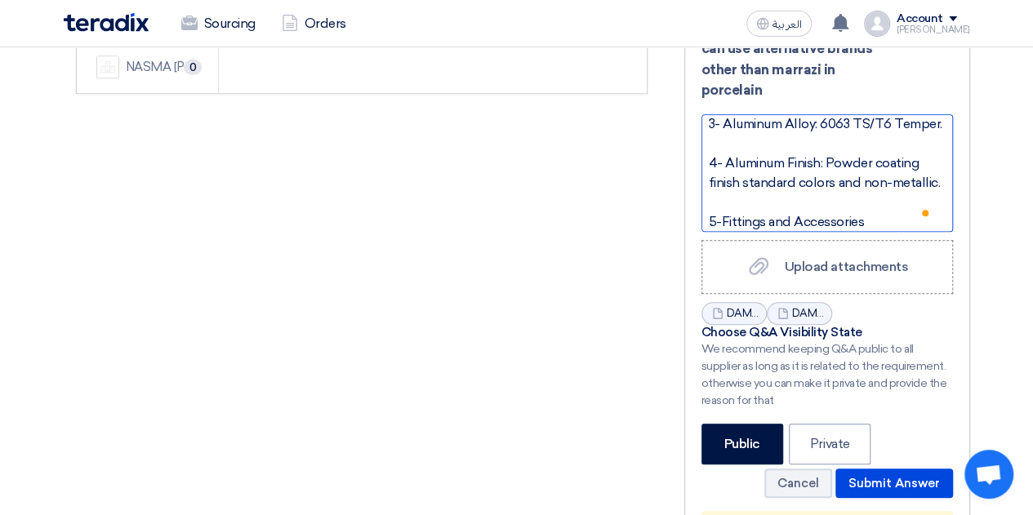
scroll to position [299, 0]
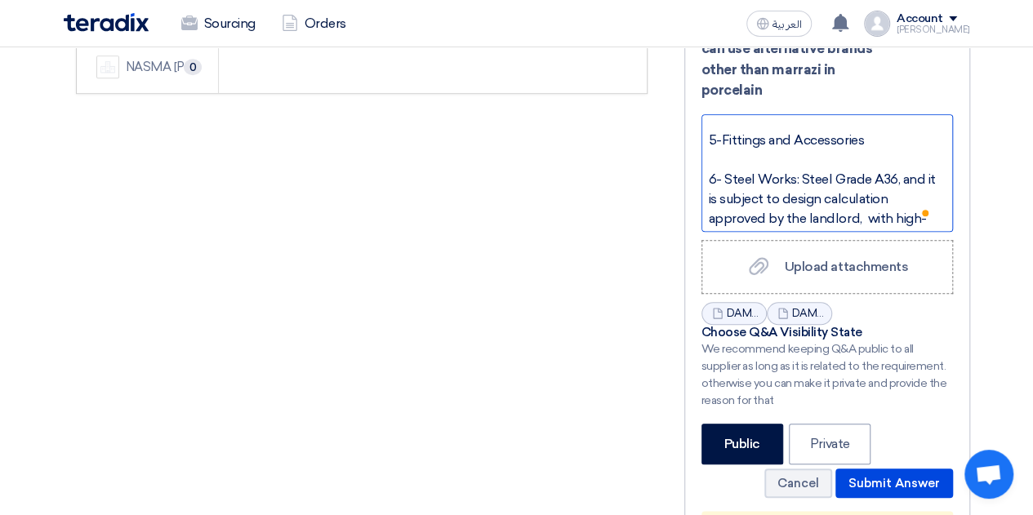
click at [866, 150] on div "5-Fittings and Accessories" at bounding box center [827, 141] width 237 height 20
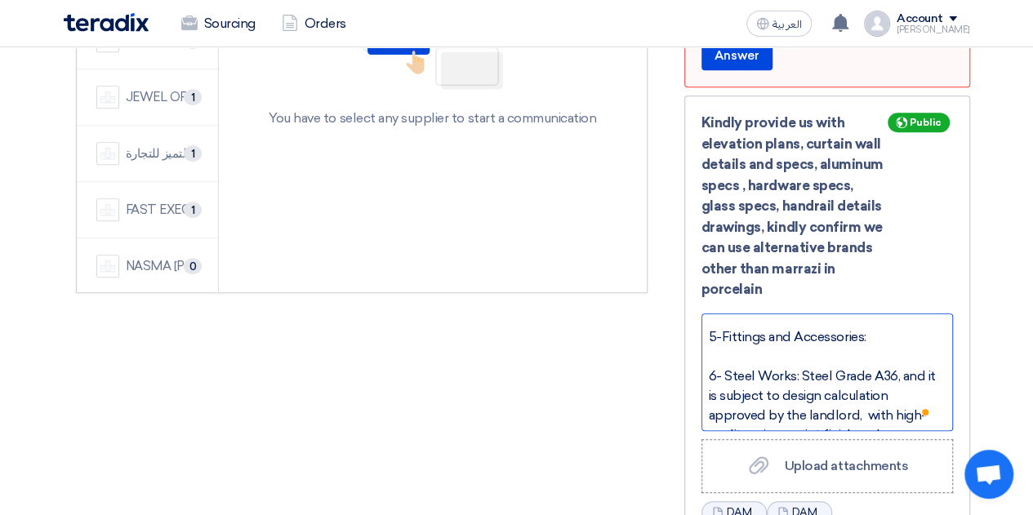
scroll to position [408, 0]
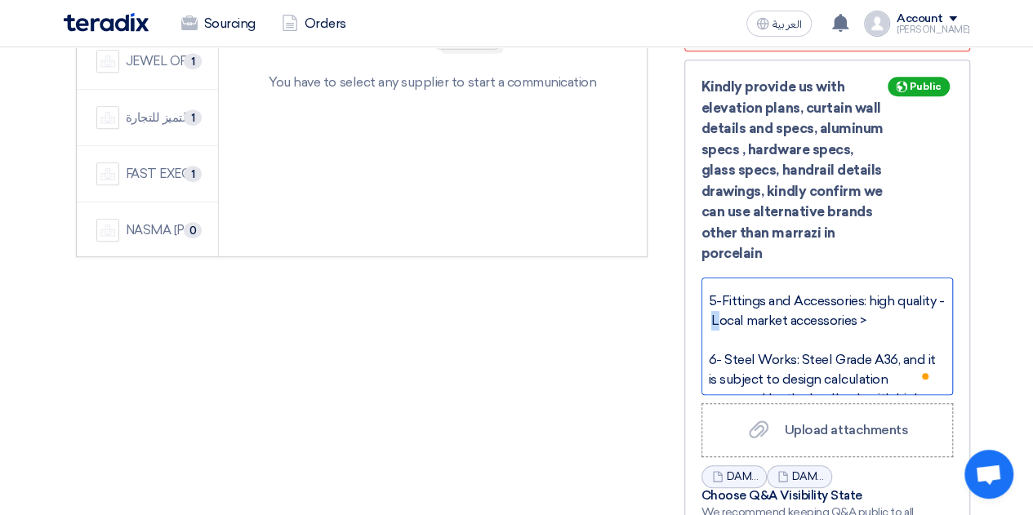
click at [764, 331] on div "5-Fittings and Accessories: high quality - Local market accessories >" at bounding box center [827, 311] width 237 height 39
click at [805, 350] on div "To enrich screen reader interactions, please activate Accessibility in Grammarl…" at bounding box center [827, 341] width 237 height 20
click at [910, 331] on div "5-Fittings and Accessories: high quality - local market accessories >" at bounding box center [827, 311] width 237 height 39
click at [777, 350] on div "To enrich screen reader interactions, please activate Accessibility in Grammarl…" at bounding box center [827, 341] width 237 height 20
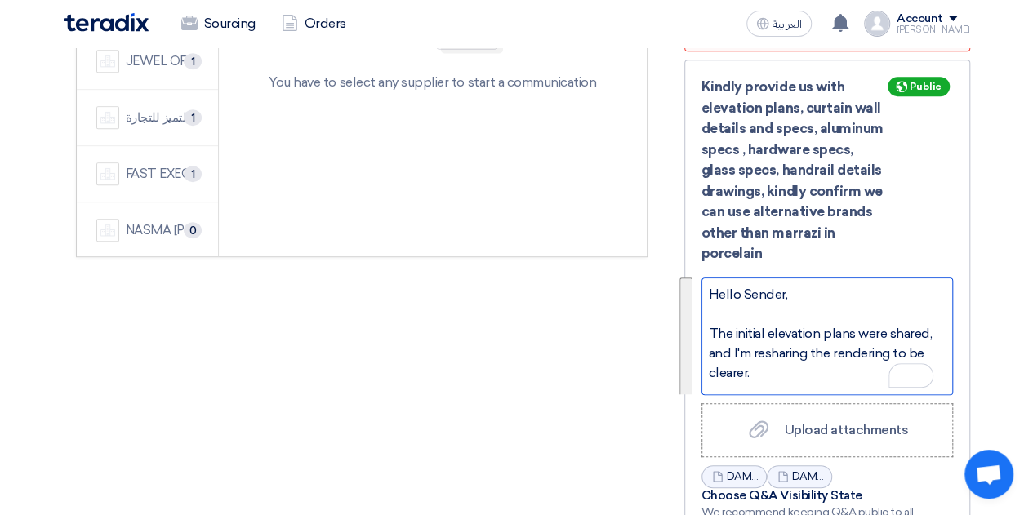
drag, startPoint x: 916, startPoint y: 334, endPoint x: 710, endPoint y: 269, distance: 216.7
click at [710, 278] on div "Hello Sender, The initial elevation plans were shared, and I'm resharing the re…" at bounding box center [826, 337] width 251 height 118
copy div "Hello Sender, The initial elevation plans were shared, and I'm resharing the re…"
click at [796, 349] on div "The initial elevation plans were shared, and I'm resharing the rendering to be …" at bounding box center [827, 353] width 237 height 59
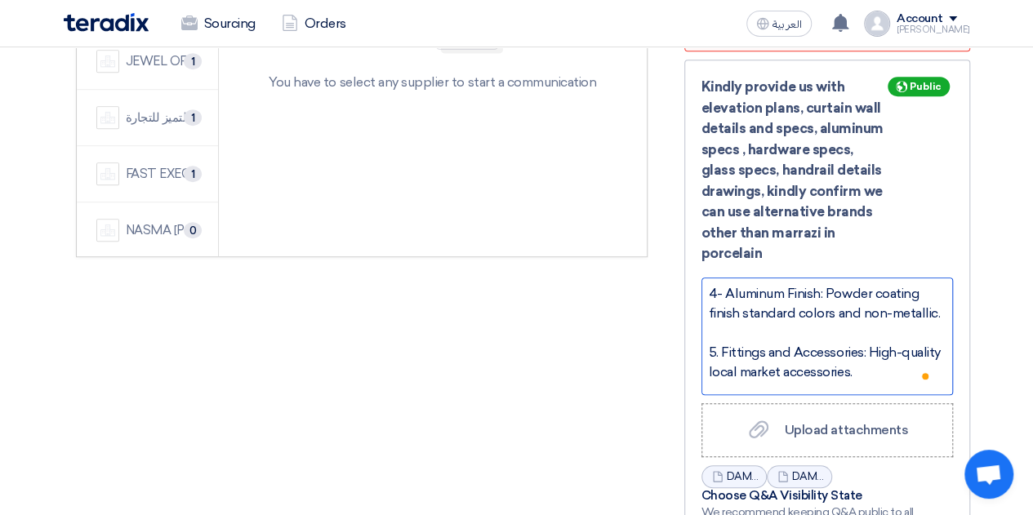
scroll to position [124, 0]
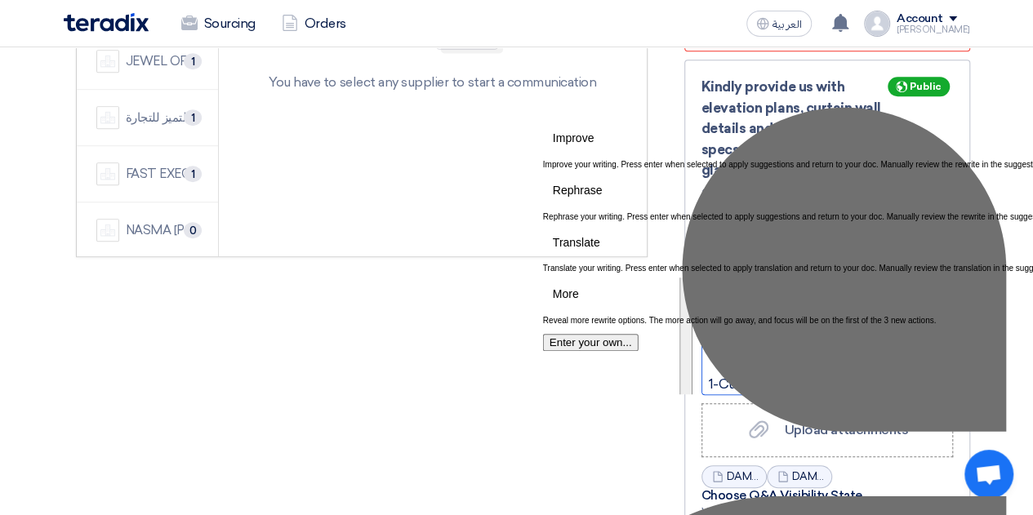
drag, startPoint x: 921, startPoint y: 333, endPoint x: 719, endPoint y: 300, distance: 205.1
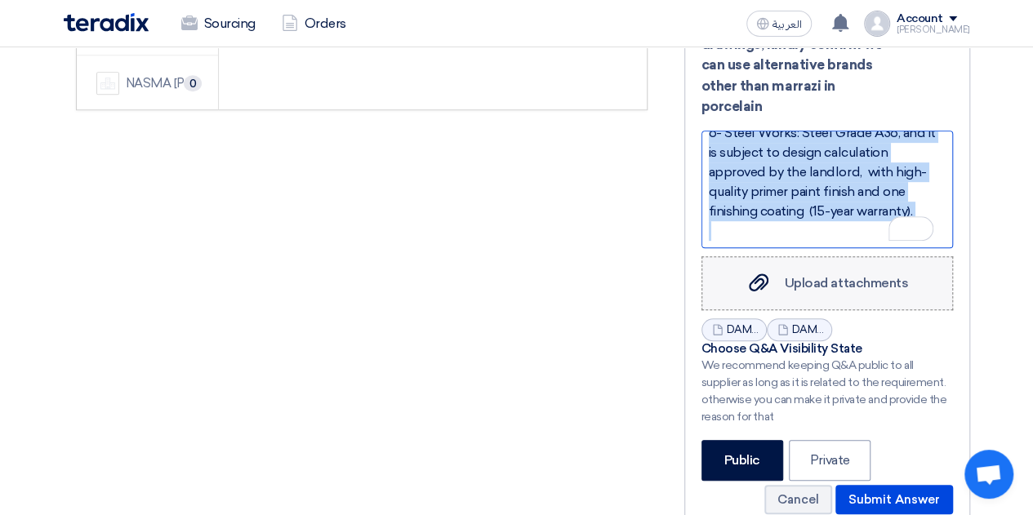
drag, startPoint x: 709, startPoint y: 161, endPoint x: 926, endPoint y: 241, distance: 231.5
click at [926, 241] on form "Hello Sender, The initial elevation plans were shared, and I'm resharing the re…" at bounding box center [826, 397] width 251 height 532
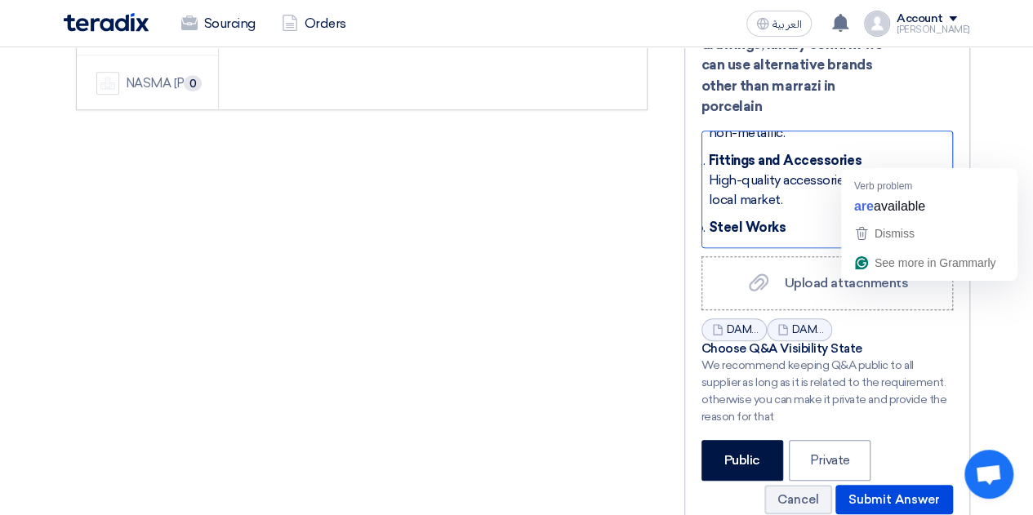
click at [826, 192] on ol "Curtain Wall Details Refer to BOQ item B9 for the curtain wall specifications. …" at bounding box center [827, 145] width 237 height 485
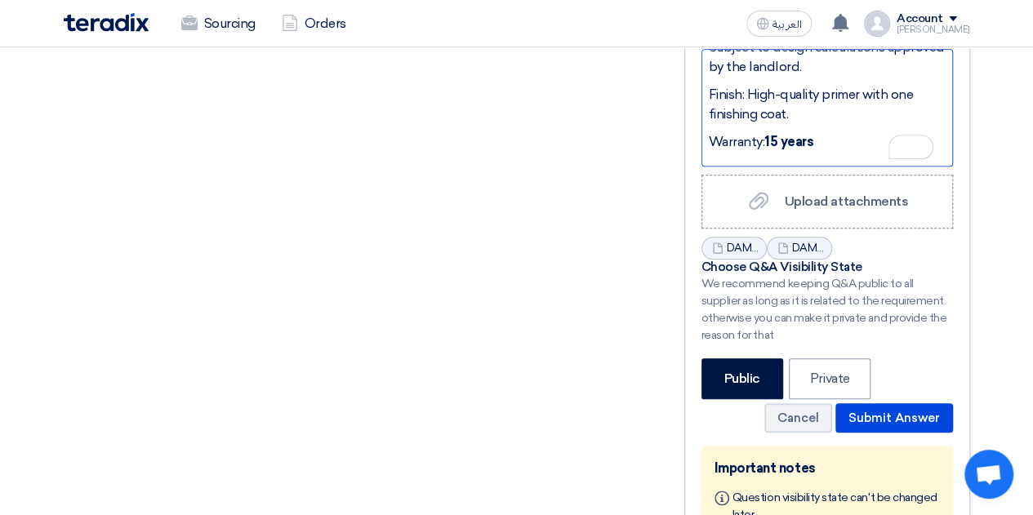
drag, startPoint x: 827, startPoint y: 104, endPoint x: 830, endPoint y: 117, distance: 13.5
click at [828, 109] on ul "Steel Grade: A36 Subject to design calculations approved by the landlord. Finis…" at bounding box center [827, 81] width 237 height 142
click at [835, 132] on p "Warranty: 15 years" at bounding box center [827, 142] width 237 height 20
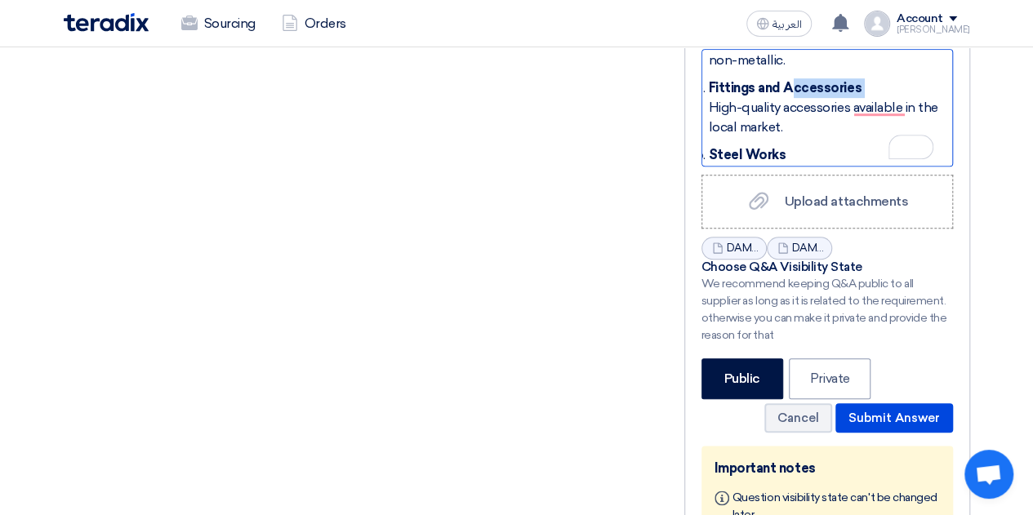
drag, startPoint x: 753, startPoint y: 73, endPoint x: 679, endPoint y: 79, distance: 73.8
click at [819, 86] on p "Fittings and Accessories High-quality accessories available in the local market." at bounding box center [827, 107] width 237 height 59
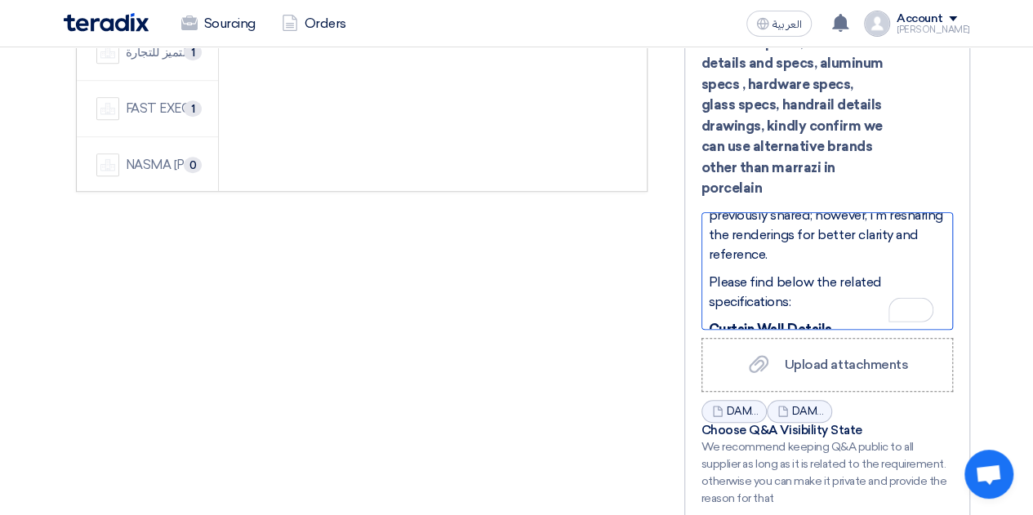
scroll to position [134, 0]
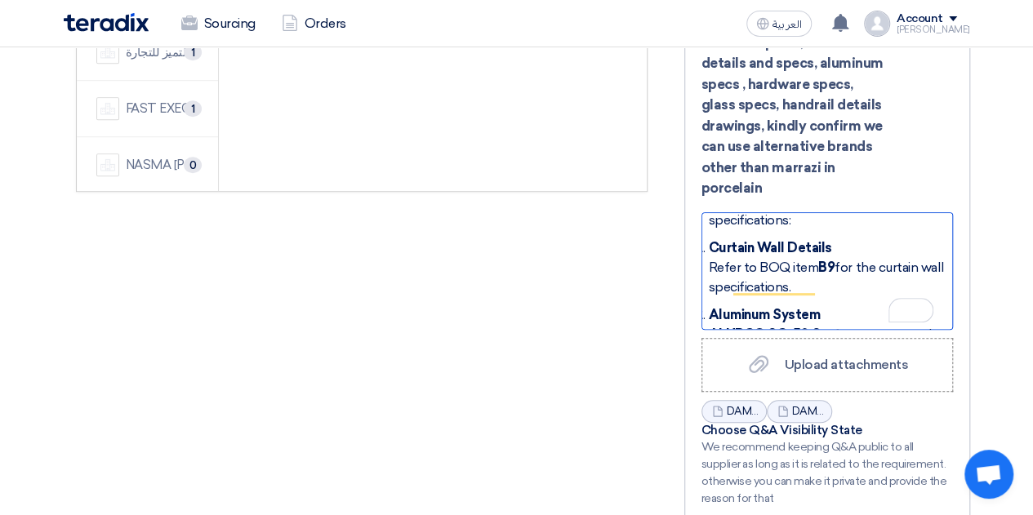
drag, startPoint x: 824, startPoint y: 267, endPoint x: 704, endPoint y: 252, distance: 120.9
click at [754, 263] on p "Curtain Wall Details Refer to BOQ item B9 for the curtain wall specifications." at bounding box center [827, 267] width 237 height 59
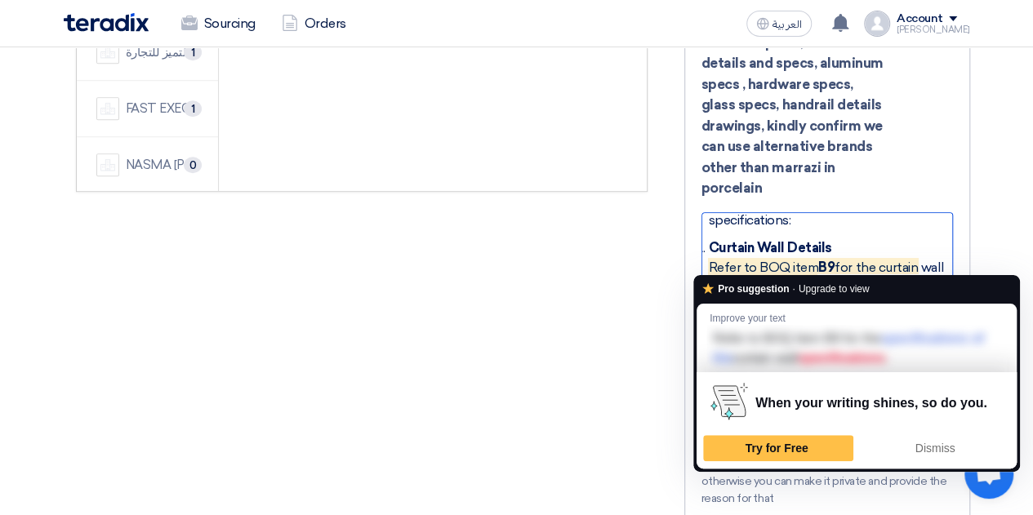
click at [822, 269] on p "Curtain Wall Details Refer to BOQ item B9 for the curtain wall specifications." at bounding box center [827, 267] width 237 height 59
drag, startPoint x: 831, startPoint y: 265, endPoint x: 768, endPoint y: 263, distance: 63.7
click at [768, 263] on p "Curtain Wall Details Refer to BOQ item B9 for the curtain wall specifications." at bounding box center [827, 267] width 237 height 59
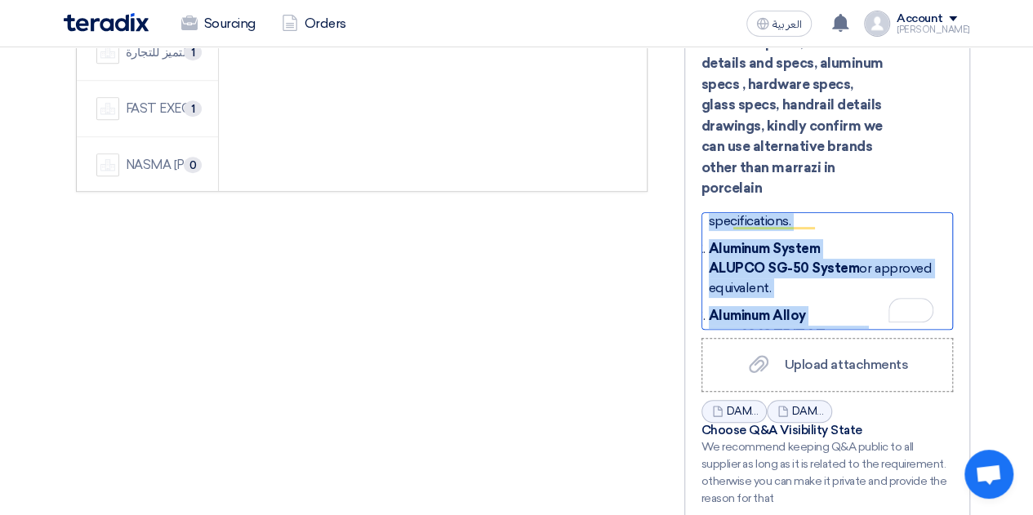
scroll to position [73, 0]
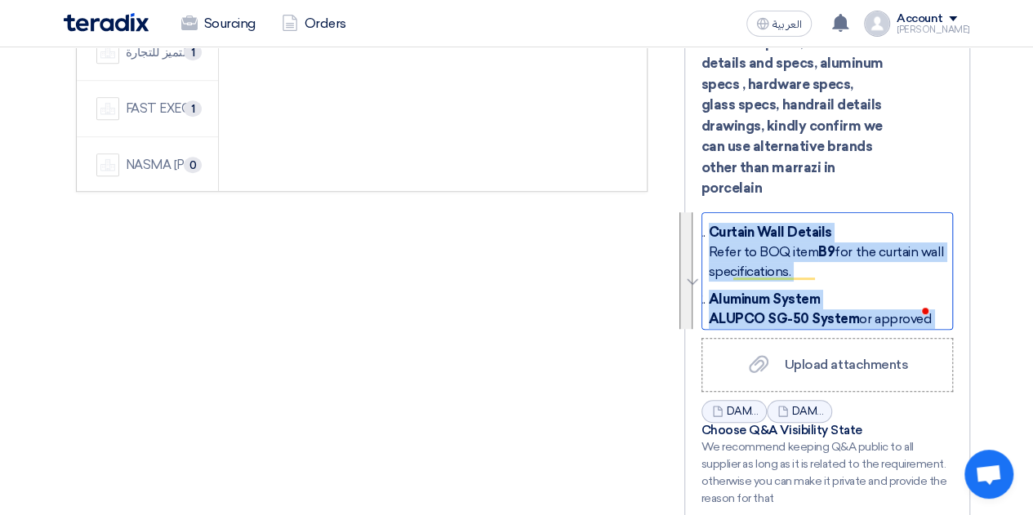
drag, startPoint x: 792, startPoint y: 273, endPoint x: 710, endPoint y: 207, distance: 104.6
click at [710, 223] on ol "Curtain Wall Details Refer to BOQ item B9 for the curtain wall specifications. …" at bounding box center [827, 465] width 237 height 485
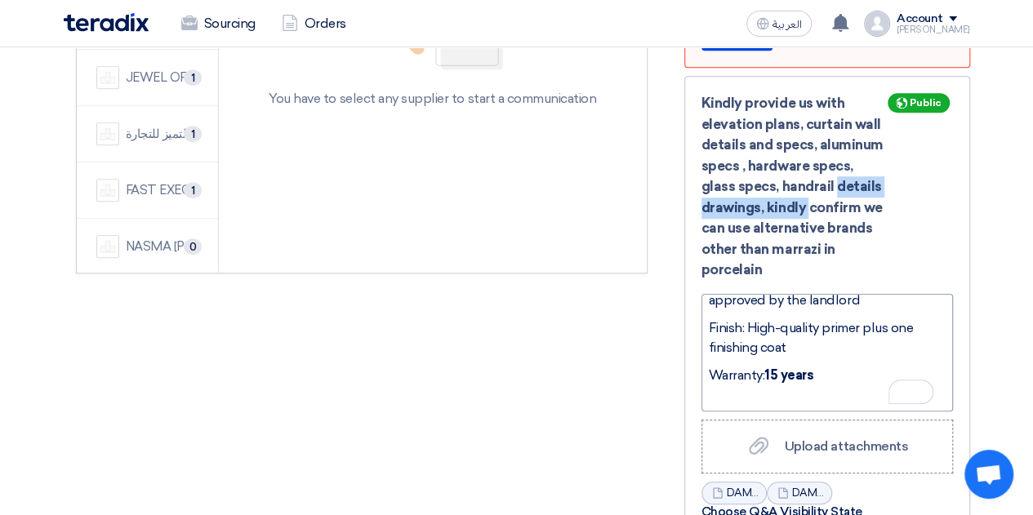
drag, startPoint x: 756, startPoint y: 185, endPoint x: 747, endPoint y: 169, distance: 17.9
click at [747, 169] on div "Kindly provide us with elevation plans, curtain wall details and specs, aluminu…" at bounding box center [826, 187] width 251 height 188
copy div "handrail details drawings"
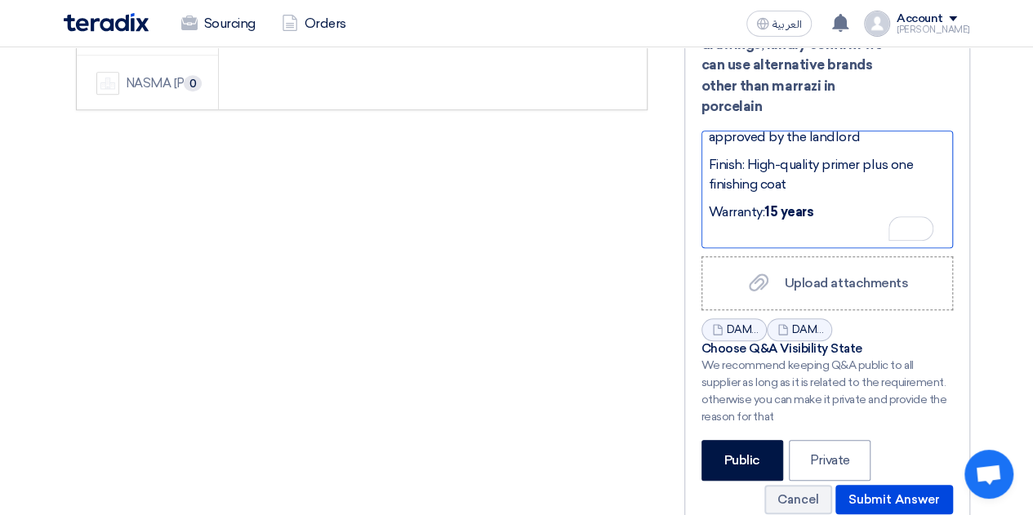
click at [745, 230] on p "To enrich screen reader interactions, please activate Accessibility in Grammarl…" at bounding box center [827, 240] width 237 height 20
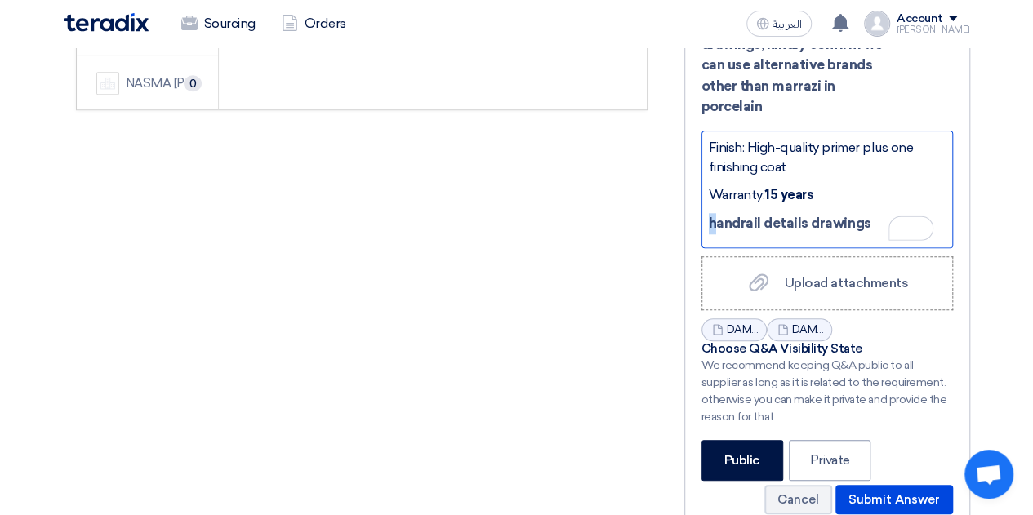
click at [706, 216] on div "Hello Sender, The initial elevation plans were previously shared; however, I’m …" at bounding box center [826, 190] width 251 height 118
click at [872, 213] on p "Handrail details drawings" at bounding box center [827, 223] width 237 height 21
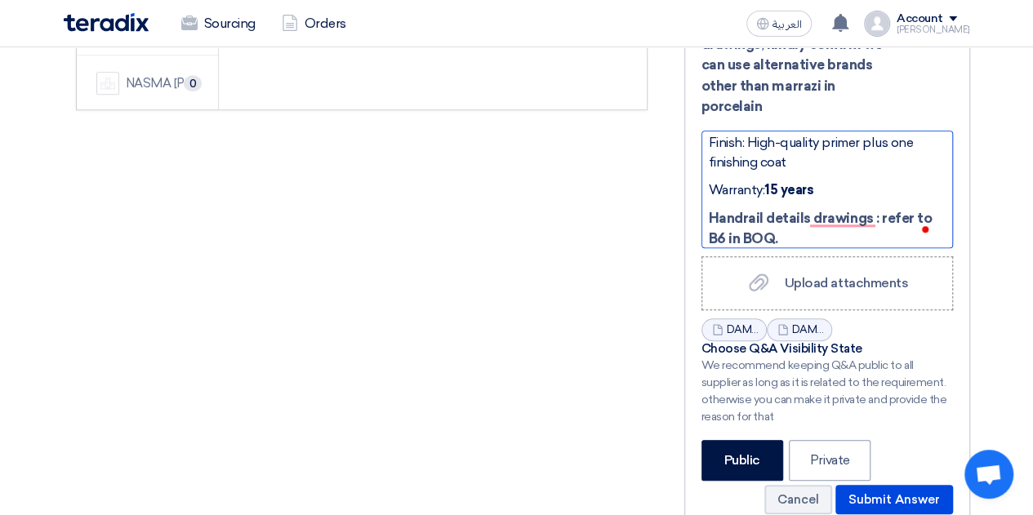
scroll to position [830, 0]
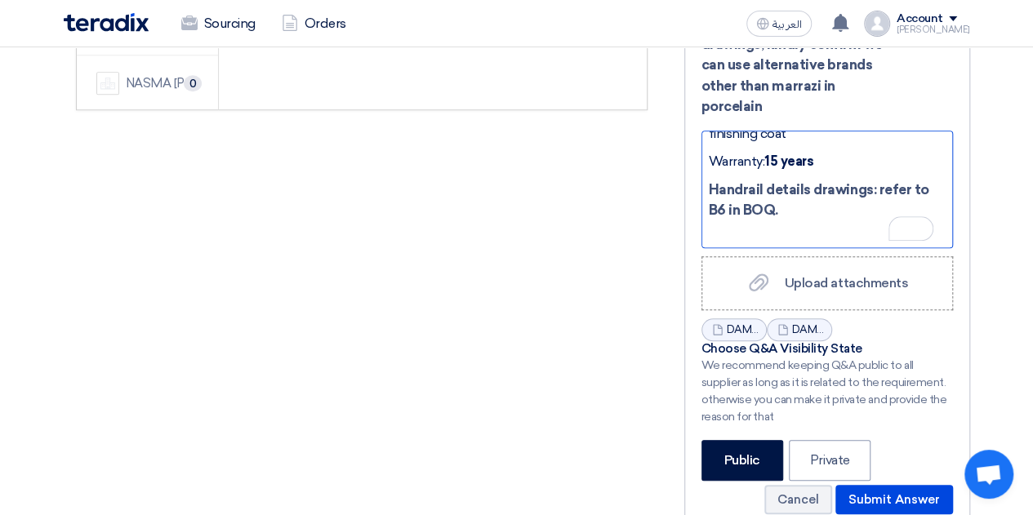
click at [750, 202] on ul "Steel Grade: A36 Subject to structural design calculations approved by the land…" at bounding box center [827, 139] width 237 height 221
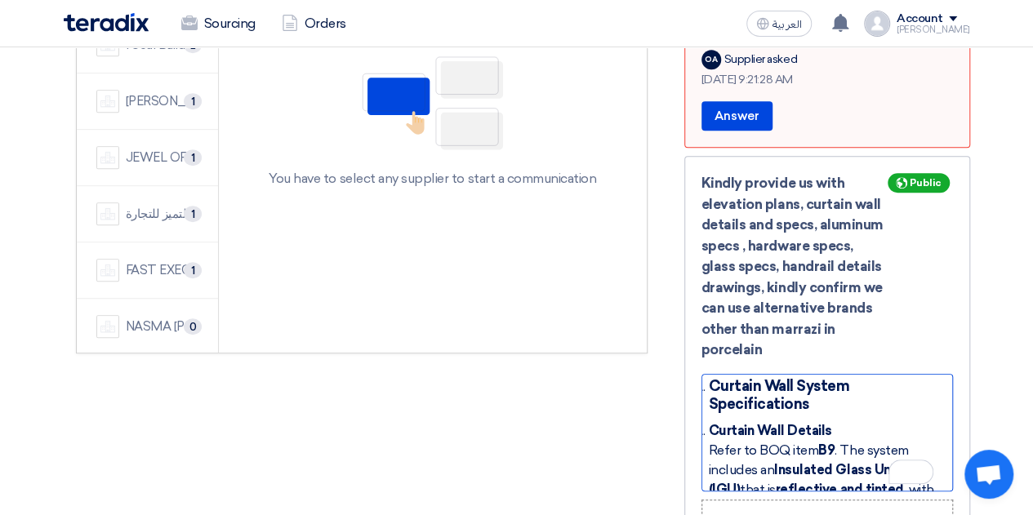
scroll to position [392, 0]
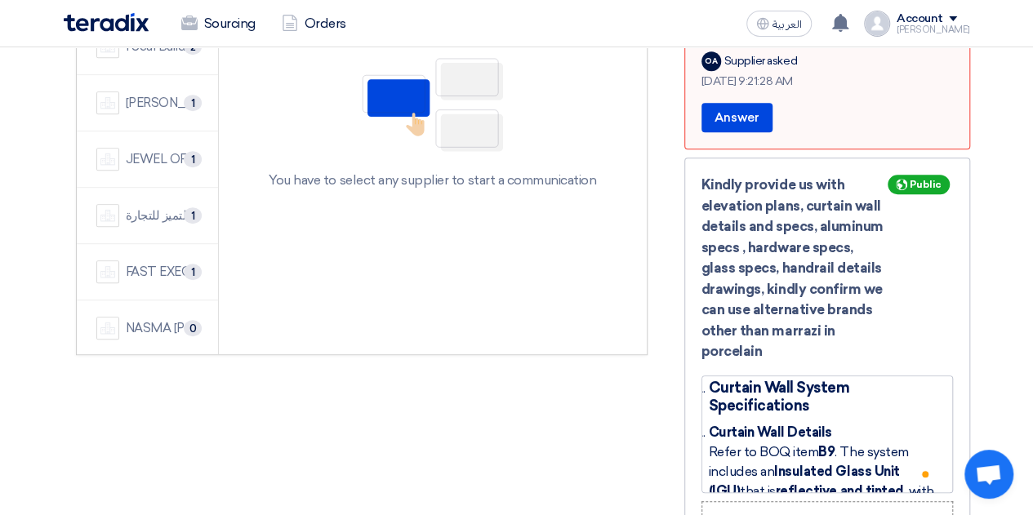
drag, startPoint x: 766, startPoint y: 330, endPoint x: 701, endPoint y: 298, distance: 71.9
click at [704, 290] on div "Kindly provide us with elevation plans, curtain wall details and specs, aluminu…" at bounding box center [826, 269] width 251 height 188
copy div "can use alternative brands other than marrazi in porcelain"
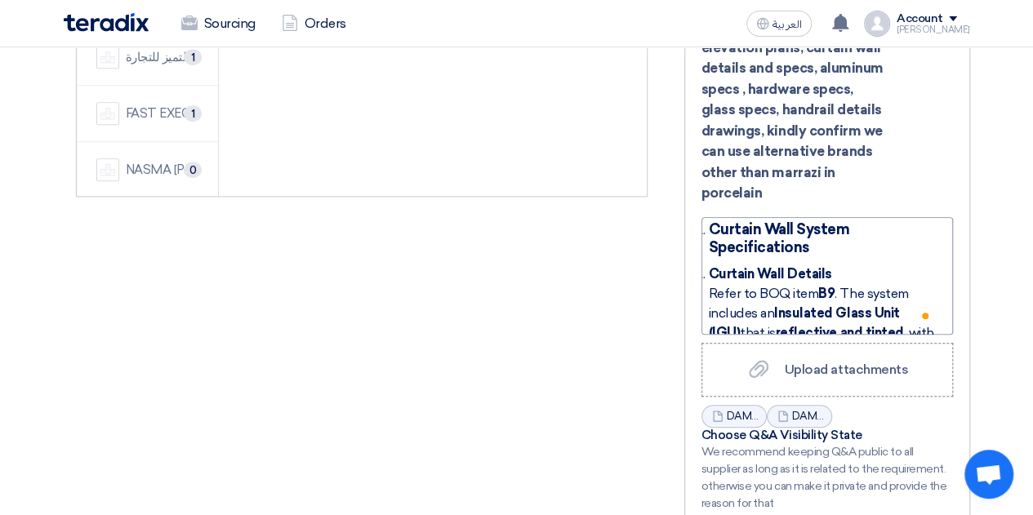
scroll to position [540, 0]
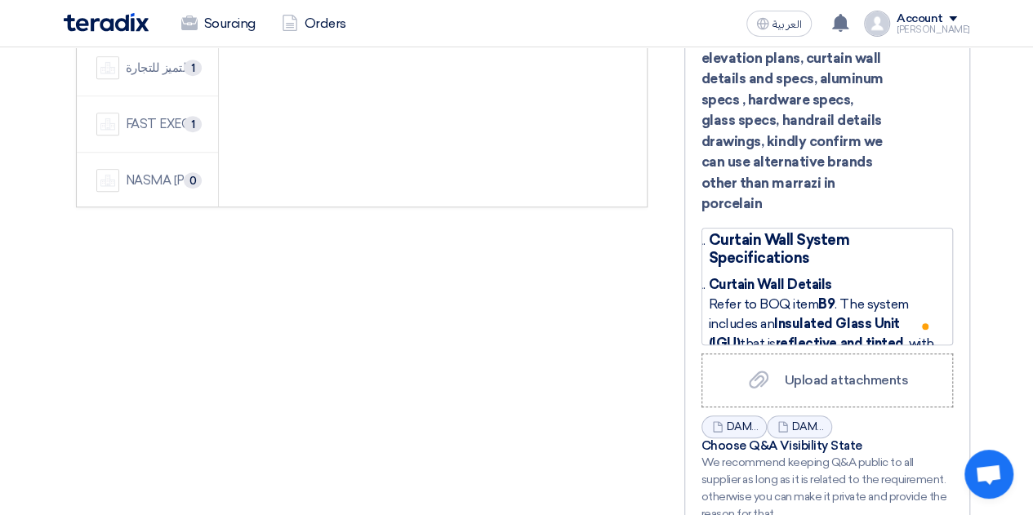
copy div "can use alternative brands other than marrazi in porcelain"
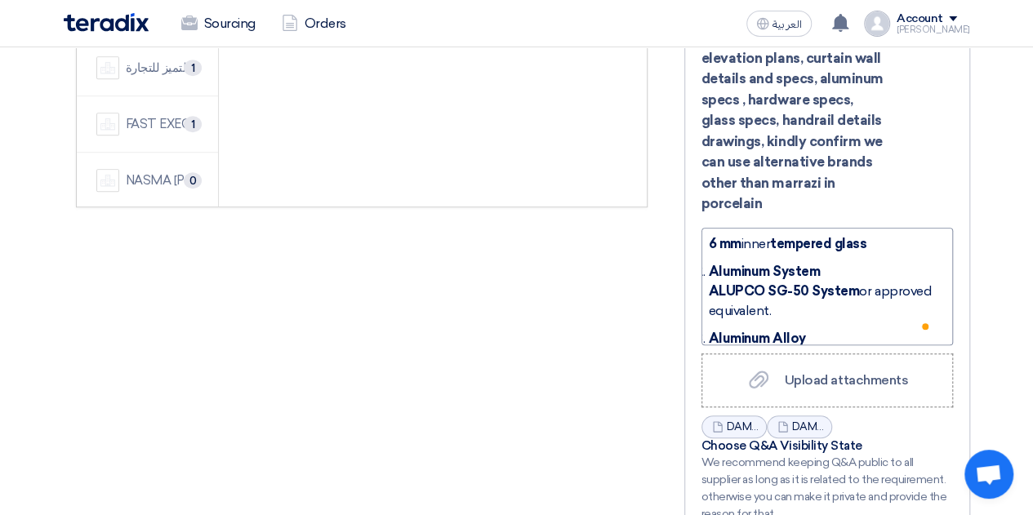
scroll to position [422, 0]
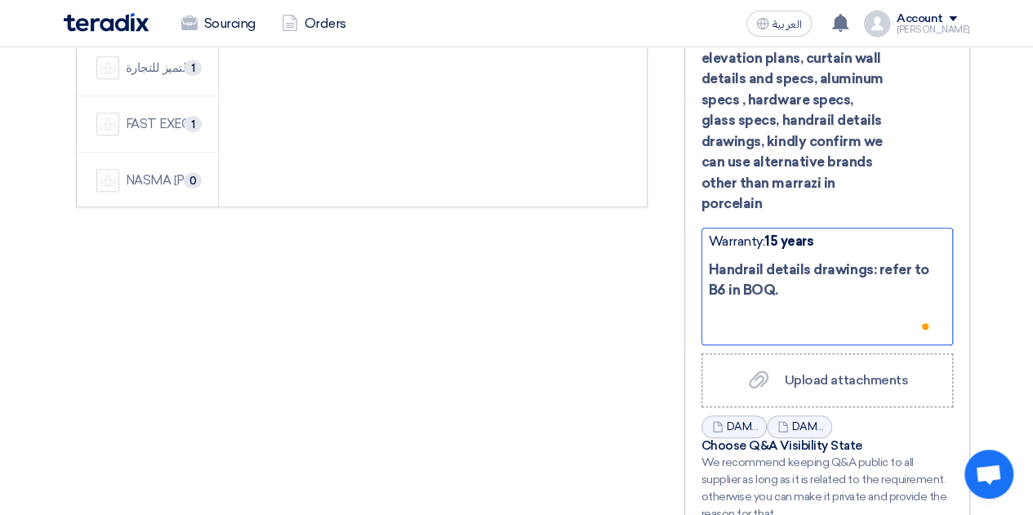
click at [791, 309] on p "To enrich screen reader interactions, please activate Accessibility in Grammarl…" at bounding box center [827, 319] width 237 height 21
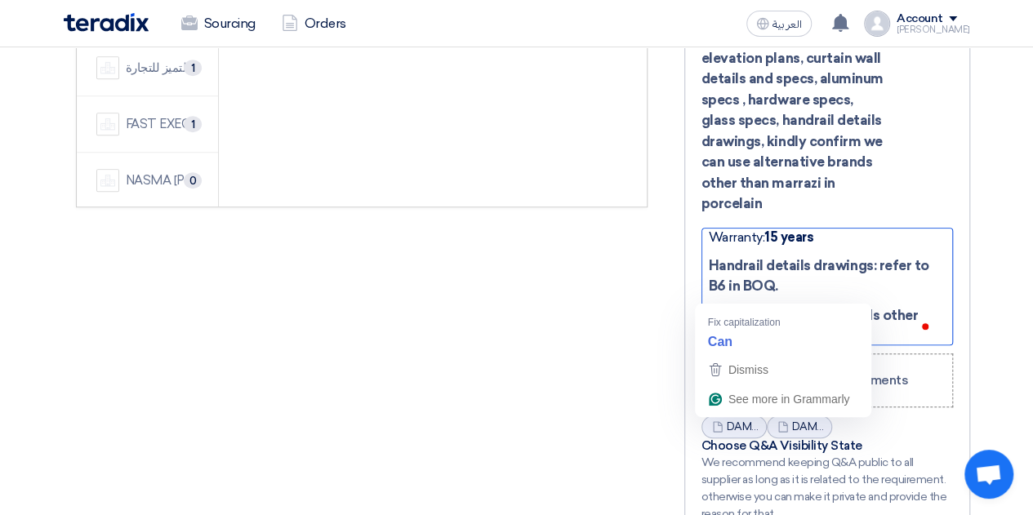
click at [710, 307] on span "can use alternative brands other than marrazi in porcelain" at bounding box center [814, 326] width 210 height 38
drag, startPoint x: 717, startPoint y: 295, endPoint x: 728, endPoint y: 305, distance: 14.4
click at [717, 307] on span "can use alternative brands other than marrazi in porcelain" at bounding box center [814, 326] width 210 height 38
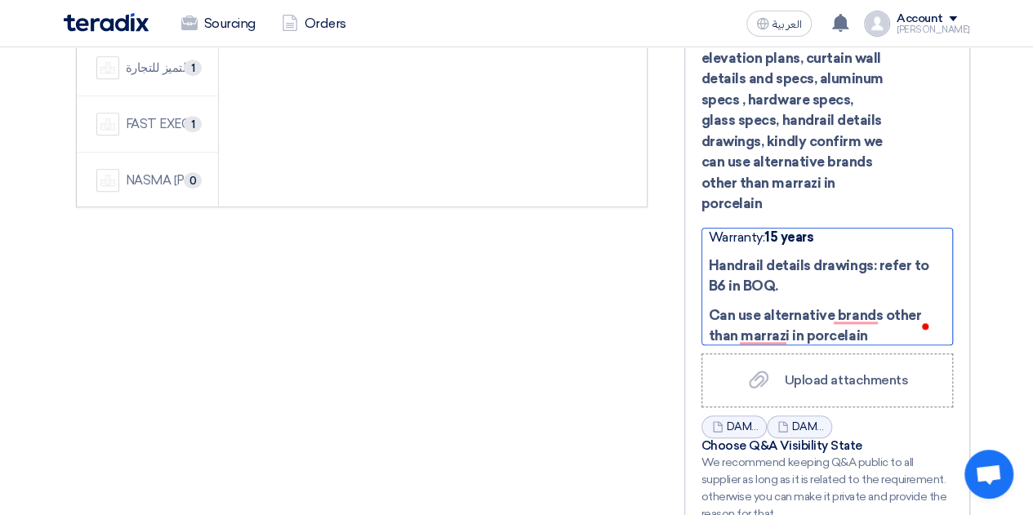
click at [736, 307] on span "Can use alternative brands other than marrazi in porcelain" at bounding box center [815, 326] width 213 height 38
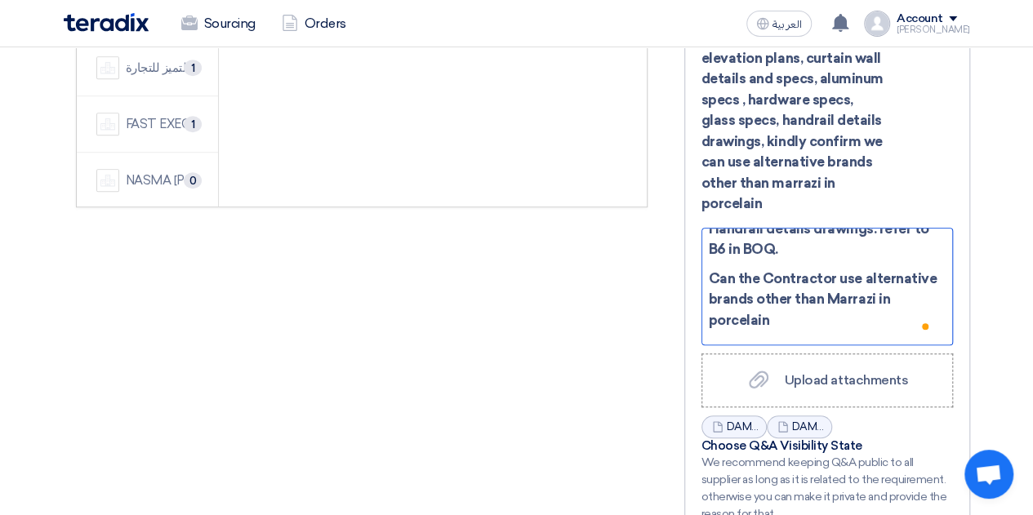
click at [812, 298] on p "Can the Contractor use alternative brands other than Marrazi in porcelain" at bounding box center [827, 300] width 237 height 63
click at [787, 299] on p "Can the Contractor use alternative brands other than Marrazi in porcelain?" at bounding box center [827, 300] width 237 height 63
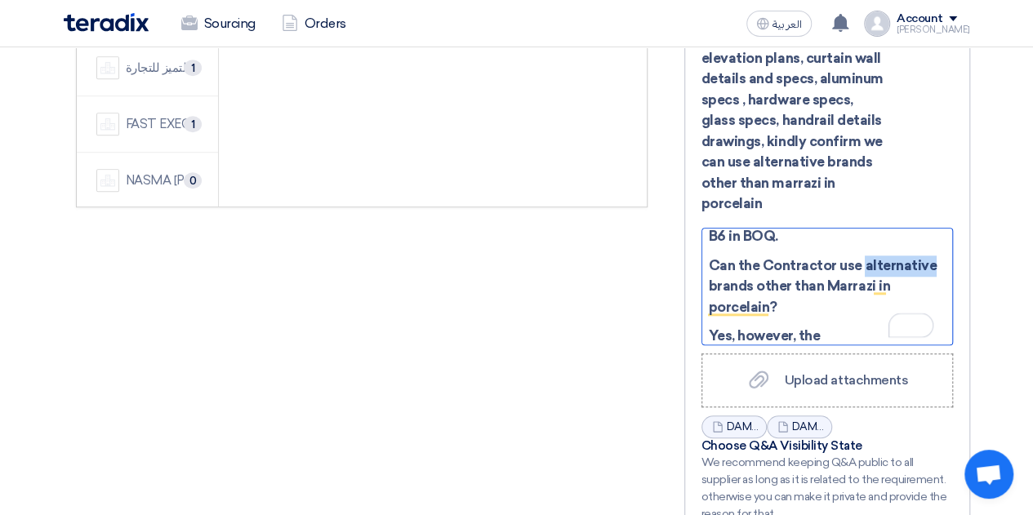
drag, startPoint x: 930, startPoint y: 243, endPoint x: 862, endPoint y: 239, distance: 67.9
click at [862, 256] on p "Can the Contractor use alternative brands other than Marrazi in porcelain?" at bounding box center [827, 287] width 237 height 63
copy span "alternative"
click at [826, 326] on p "Yes, however, the" at bounding box center [827, 336] width 237 height 21
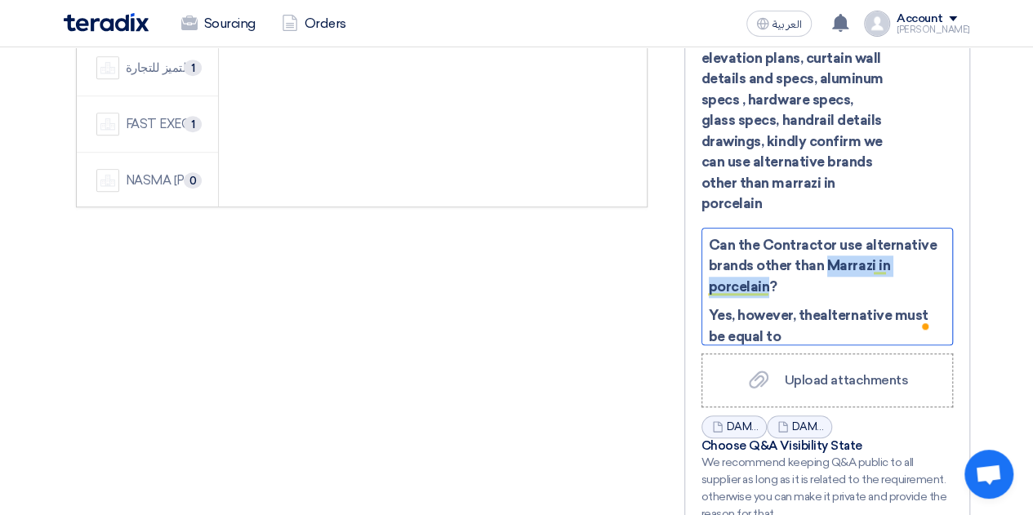
drag, startPoint x: 764, startPoint y: 262, endPoint x: 822, endPoint y: 244, distance: 60.7
click at [822, 244] on span "Can the Contractor use alternative brands other than Marrazi in porcelain?" at bounding box center [823, 266] width 229 height 58
click at [847, 246] on span "Can the Contractor use alternative brands other than Marrazi in porcelain?" at bounding box center [823, 266] width 229 height 58
drag, startPoint x: 873, startPoint y: 241, endPoint x: 828, endPoint y: 240, distance: 44.9
click at [828, 240] on span "Can the Contractor use alternative brands other than Marrazi in porcelain?" at bounding box center [823, 266] width 229 height 58
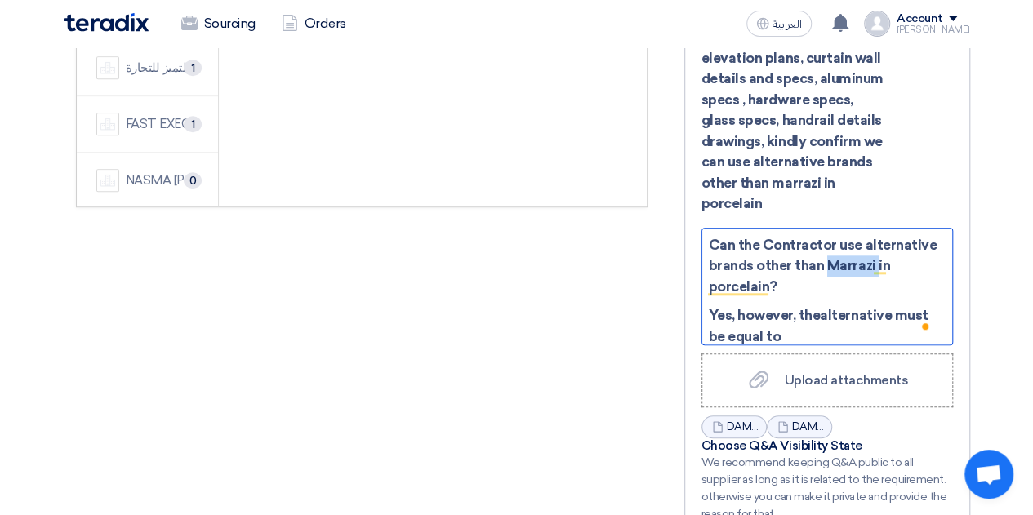
copy span "Marrazi"
click at [802, 305] on p "Yes, however, the alternative must be equal to" at bounding box center [827, 326] width 237 height 42
click at [842, 309] on p "Yes, however, the alternative must be equal to Marrazi ." at bounding box center [827, 326] width 237 height 42
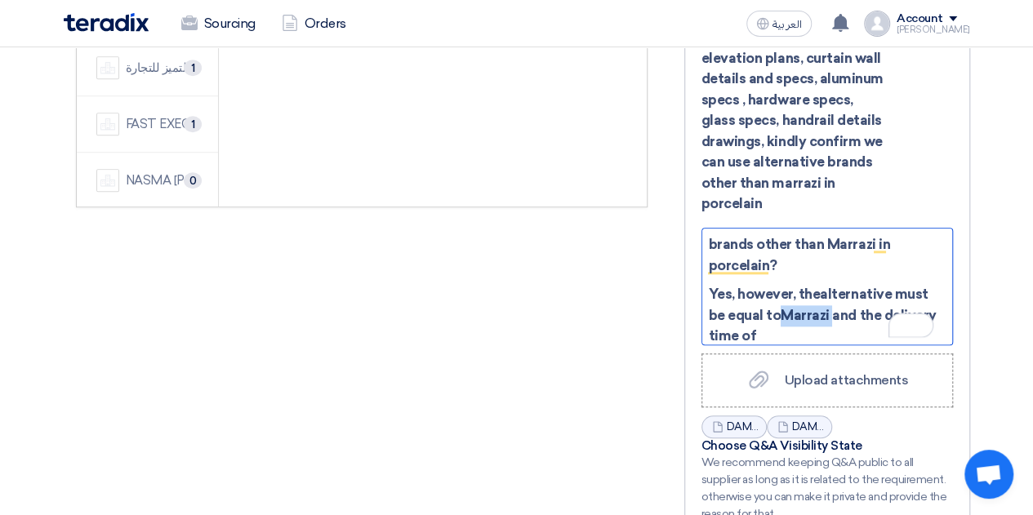
drag, startPoint x: 830, startPoint y: 293, endPoint x: 786, endPoint y: 292, distance: 44.9
click at [786, 307] on span "Marrazi and the delivery time of" at bounding box center [823, 326] width 228 height 38
copy span "Marrazi"
click at [844, 319] on p "Yes, however, the alternative must be equal to Marrazi and the delivery time of" at bounding box center [827, 315] width 237 height 63
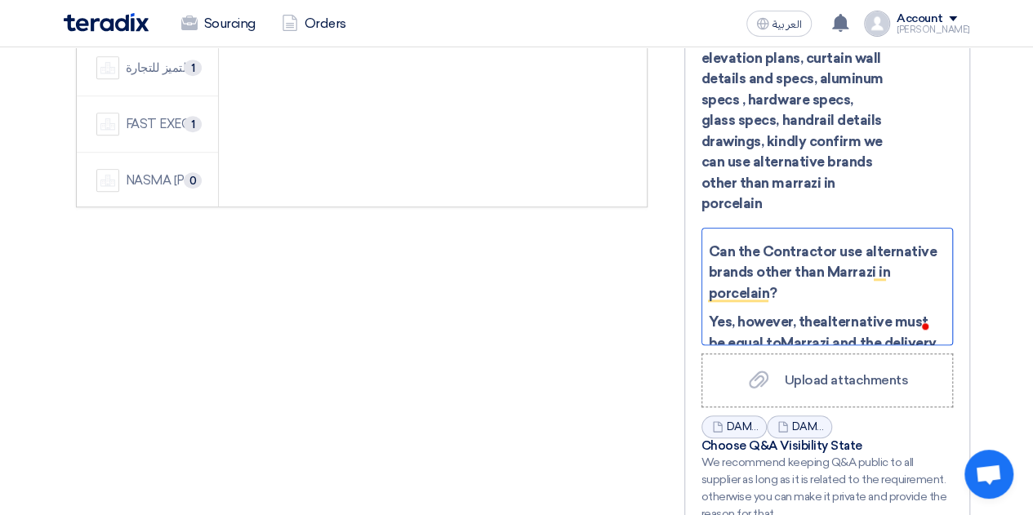
scroll to position [959, 0]
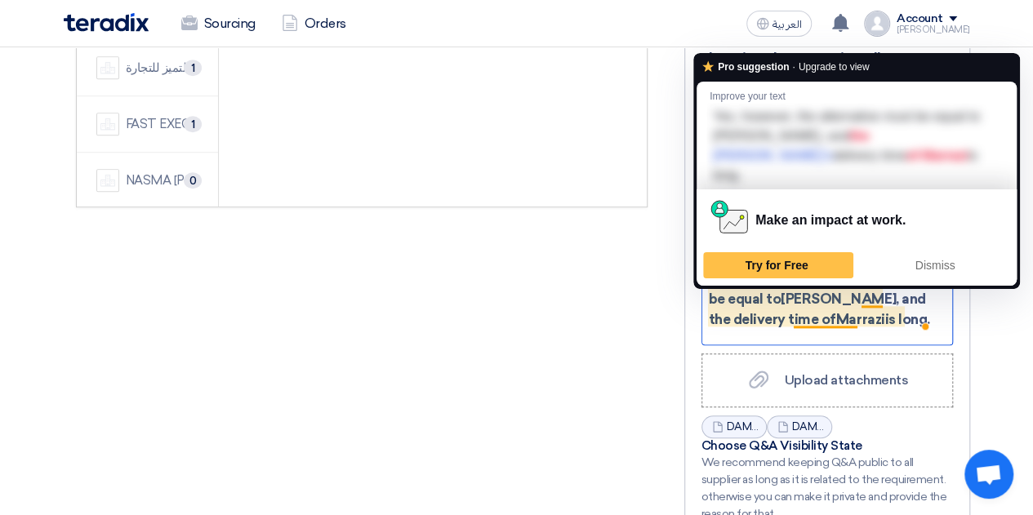
click at [825, 319] on div "Hello Sender, The initial elevation plans were previously shared; however, I’m …" at bounding box center [826, 287] width 251 height 118
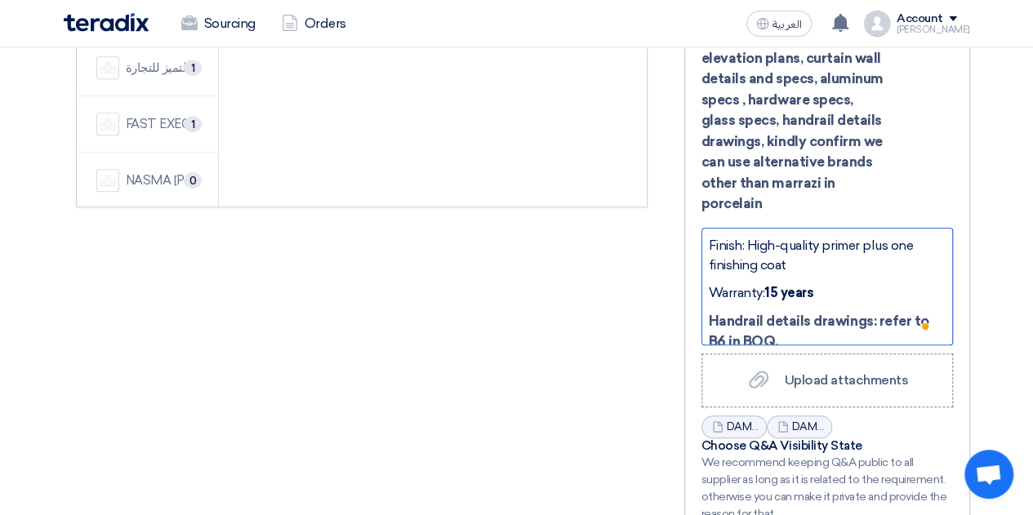
scroll to position [739, 0]
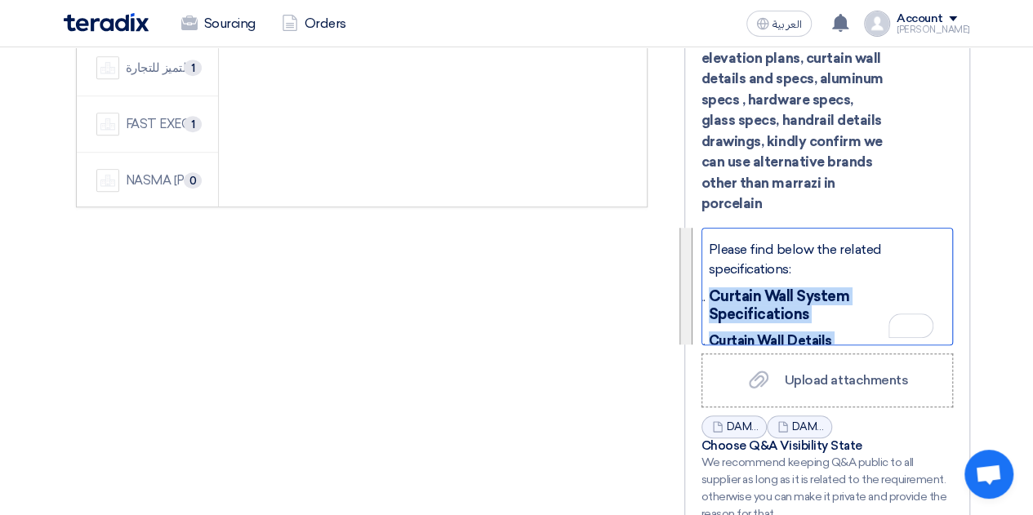
drag, startPoint x: 815, startPoint y: 270, endPoint x: 710, endPoint y: 275, distance: 104.6
copy li "Curtain Wall System Specifications Curtain Wall Details Refer to BOQ item B9 . …"
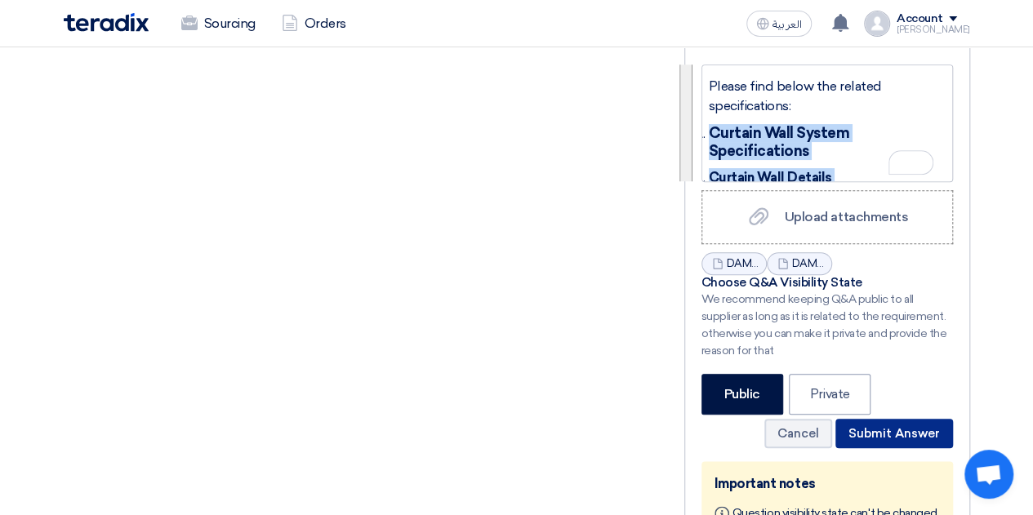
click at [893, 419] on button "Submit Answer" at bounding box center [894, 433] width 118 height 29
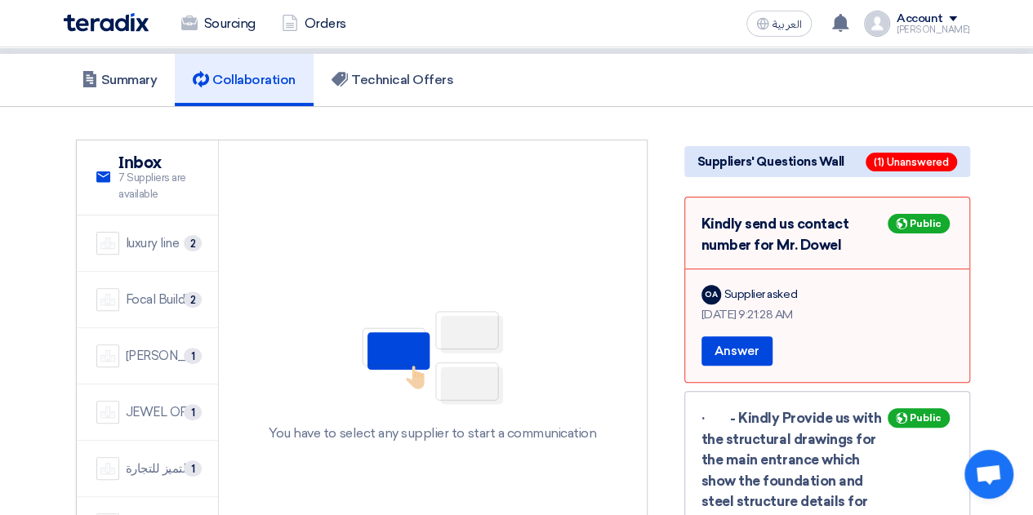
scroll to position [163, 0]
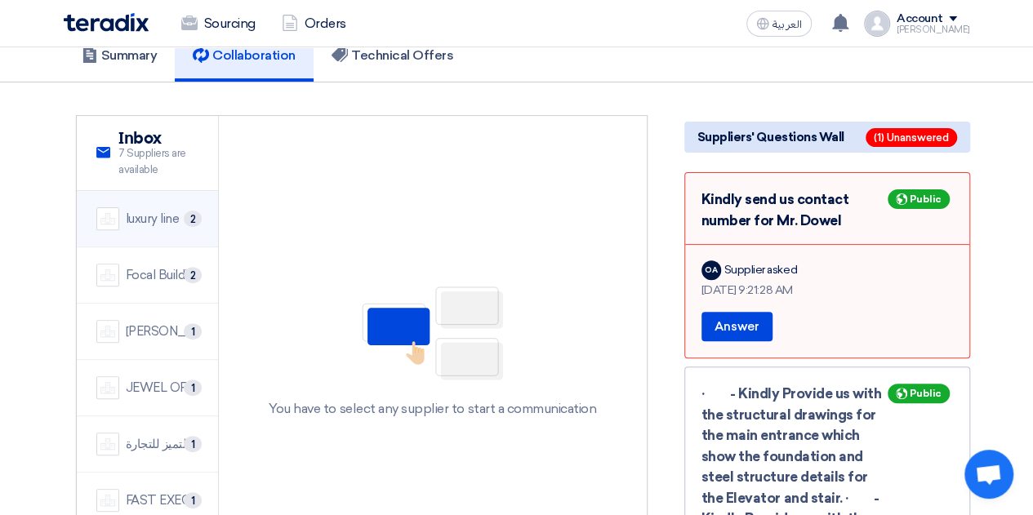
click at [171, 210] on div "luxury line" at bounding box center [153, 219] width 54 height 19
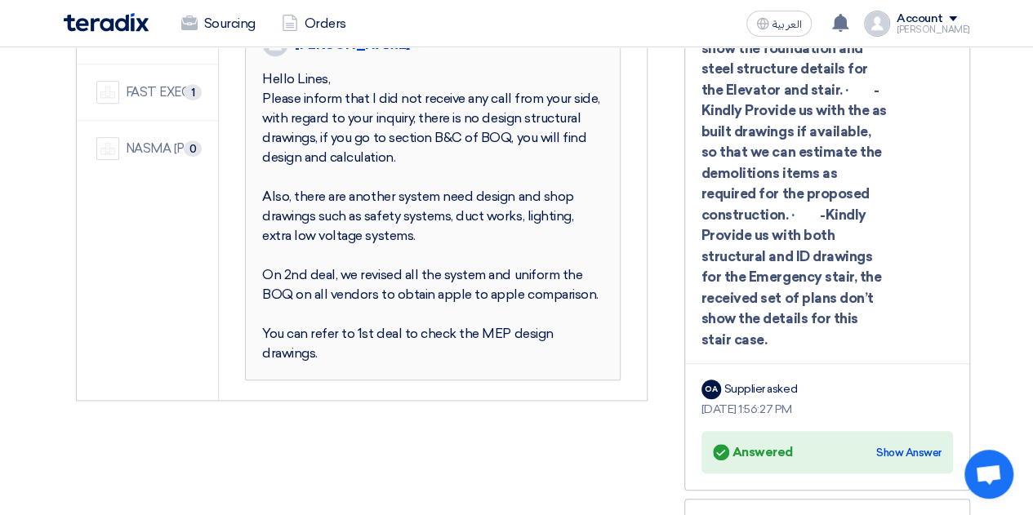
scroll to position [653, 0]
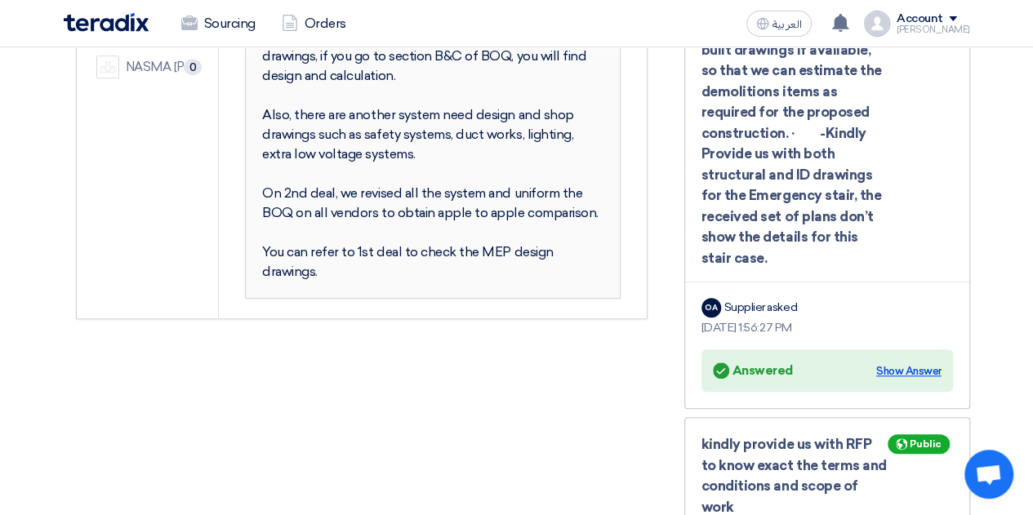
click at [910, 363] on div "Show Answer" at bounding box center [908, 371] width 65 height 16
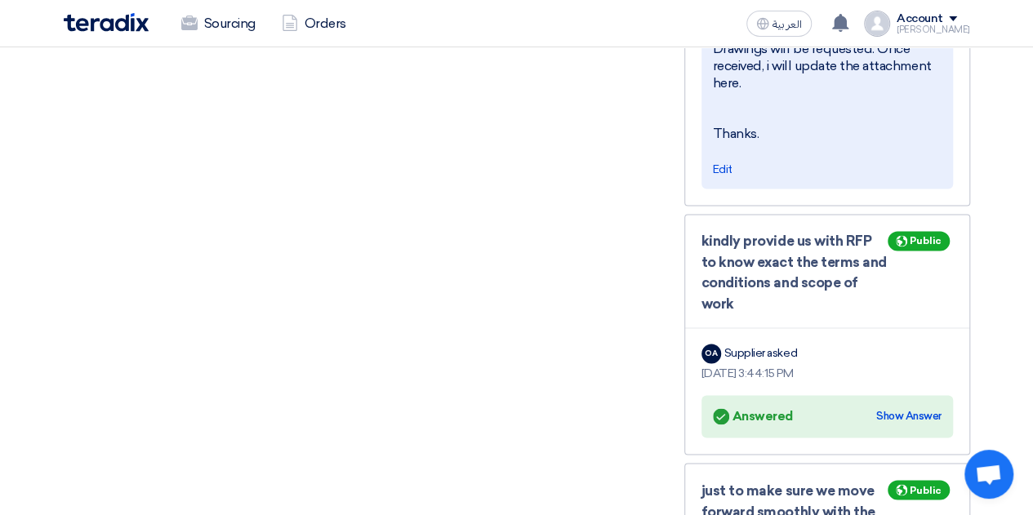
scroll to position [1143, 0]
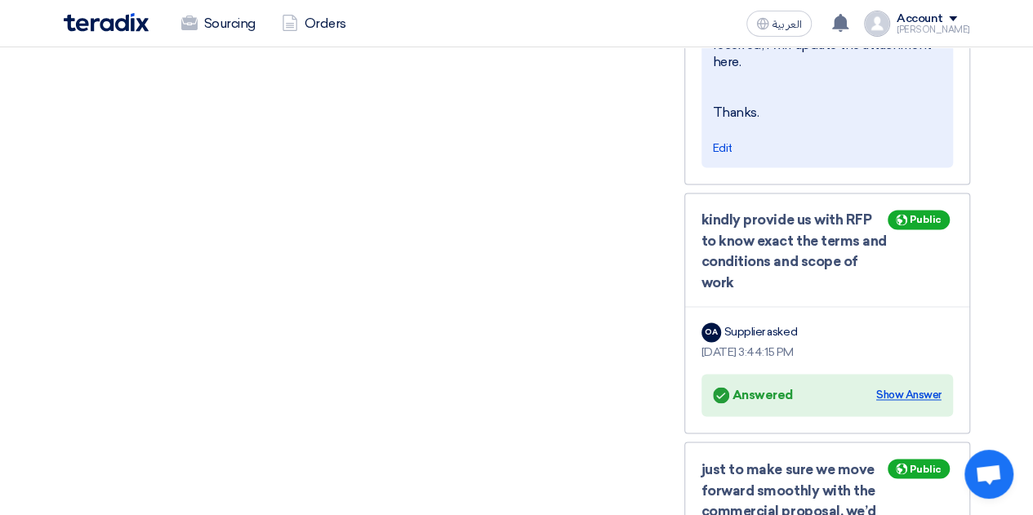
click at [906, 387] on div "Show Answer" at bounding box center [908, 395] width 65 height 16
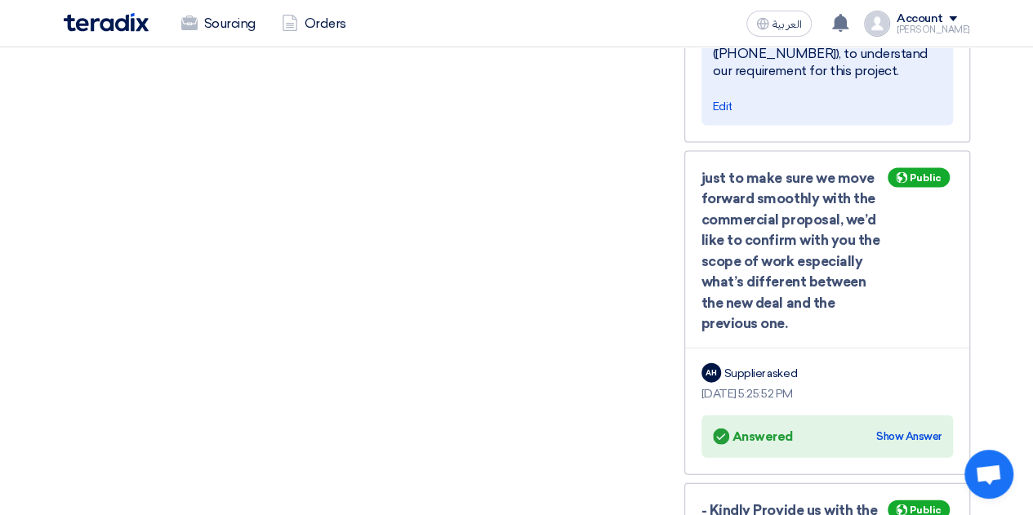
scroll to position [1633, 0]
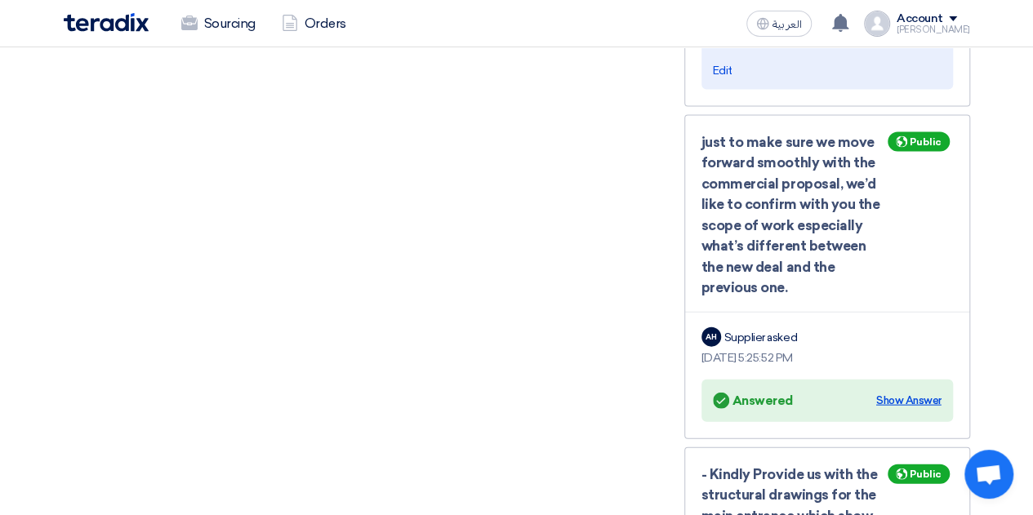
click at [903, 393] on div "Show Answer" at bounding box center [908, 401] width 65 height 16
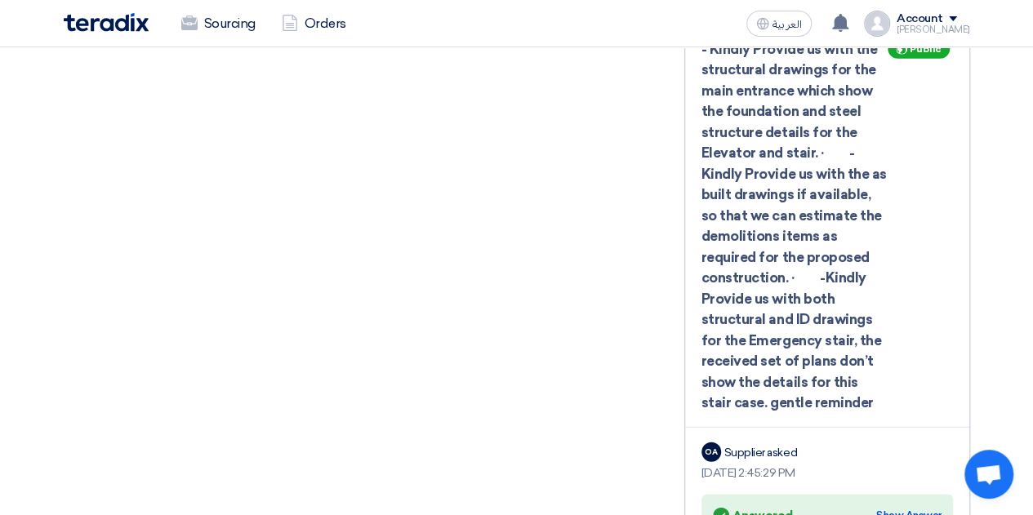
scroll to position [2286, 0]
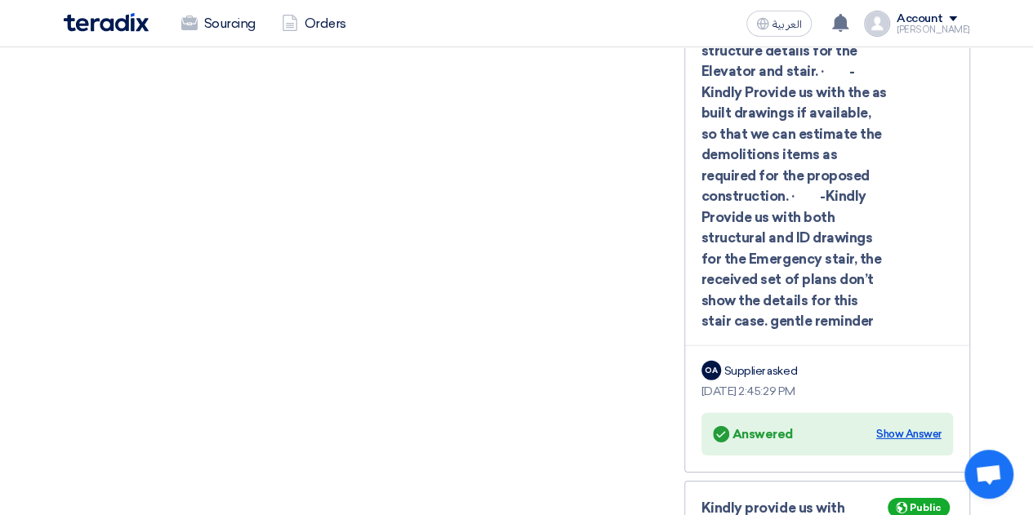
click at [911, 426] on div "Show Answer" at bounding box center [908, 434] width 65 height 16
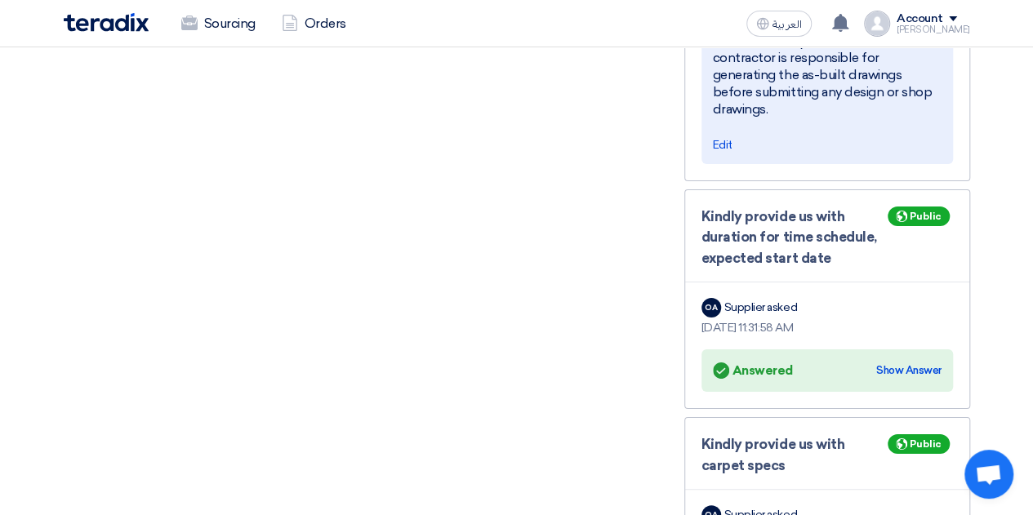
scroll to position [3021, 0]
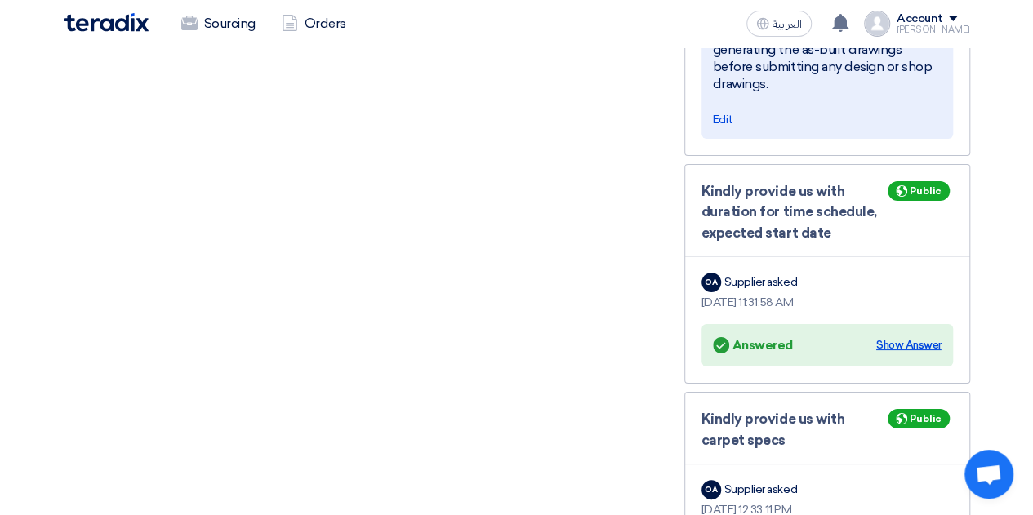
click at [913, 337] on div "Show Answer" at bounding box center [908, 345] width 65 height 16
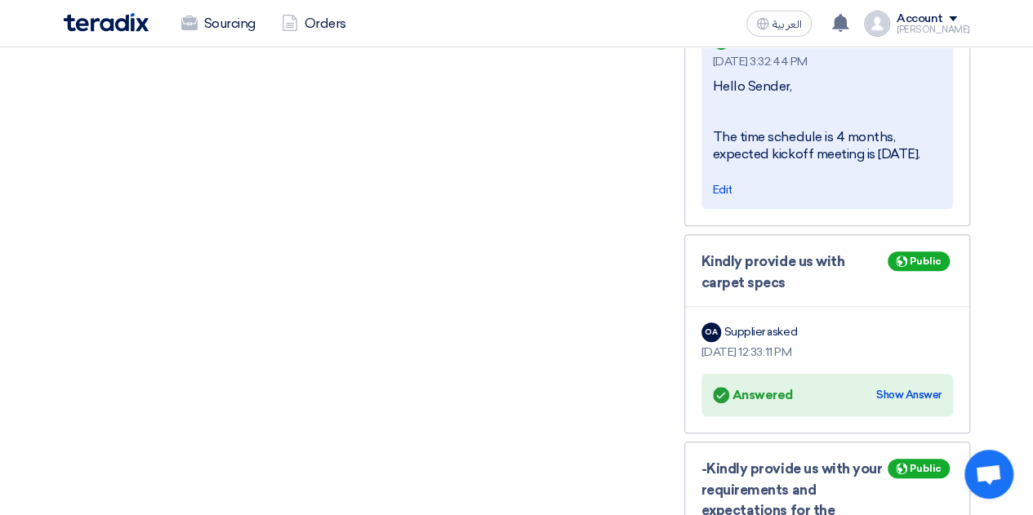
scroll to position [3348, 0]
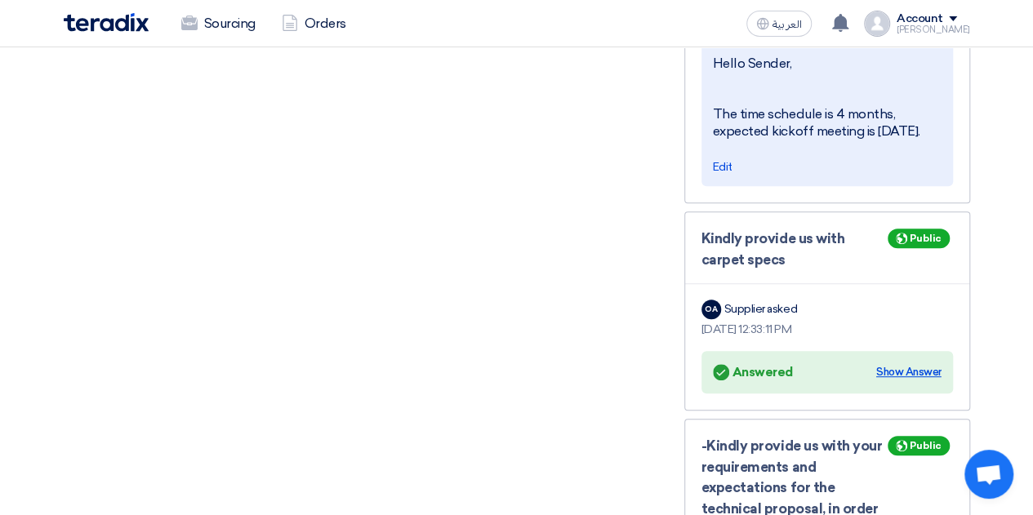
click at [917, 364] on div "Show Answer" at bounding box center [908, 372] width 65 height 16
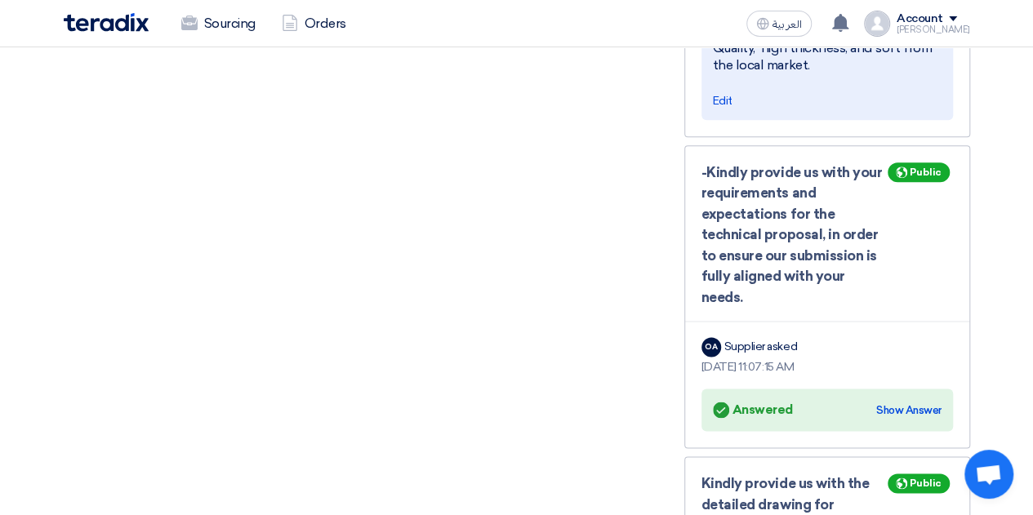
scroll to position [4083, 0]
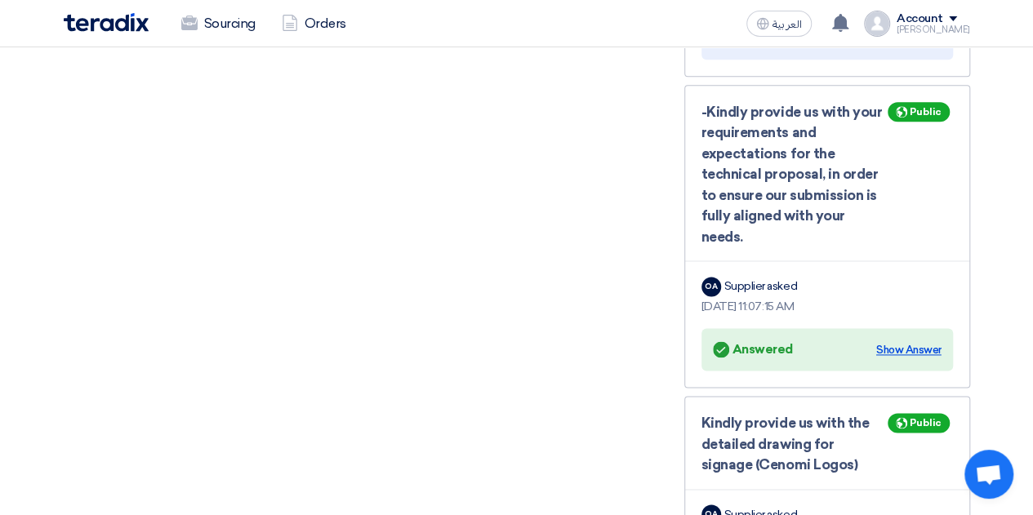
click at [899, 342] on div "Show Answer" at bounding box center [908, 350] width 65 height 16
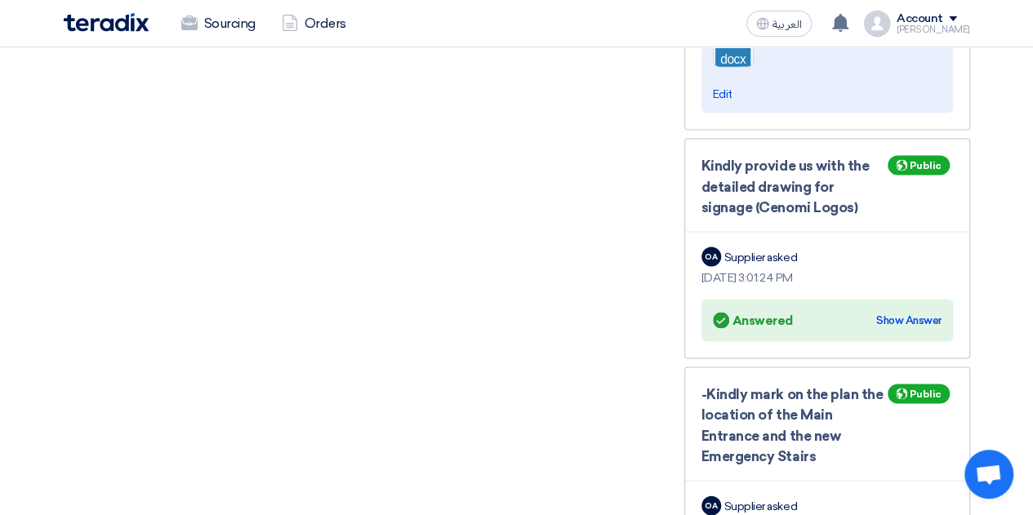
scroll to position [4573, 0]
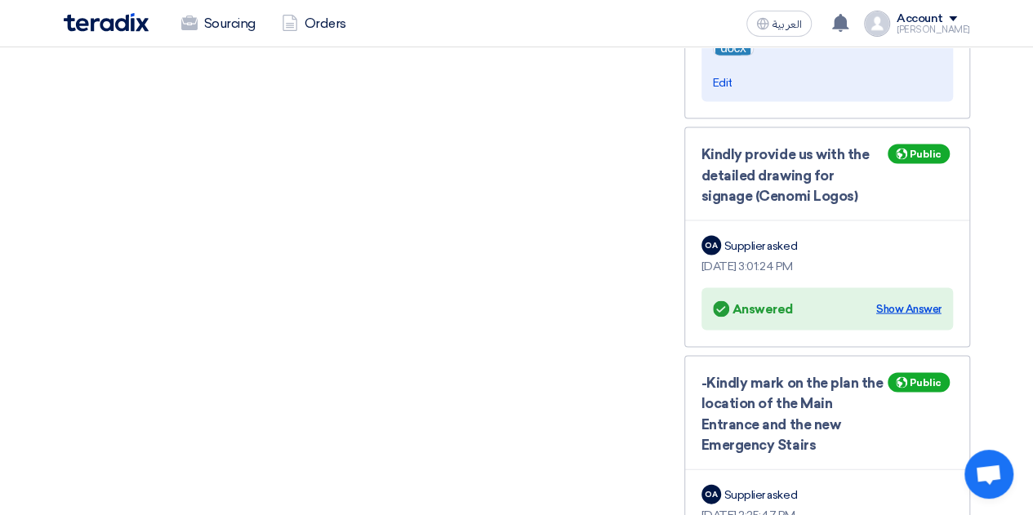
click at [912, 300] on div "Show Answer" at bounding box center [908, 308] width 65 height 16
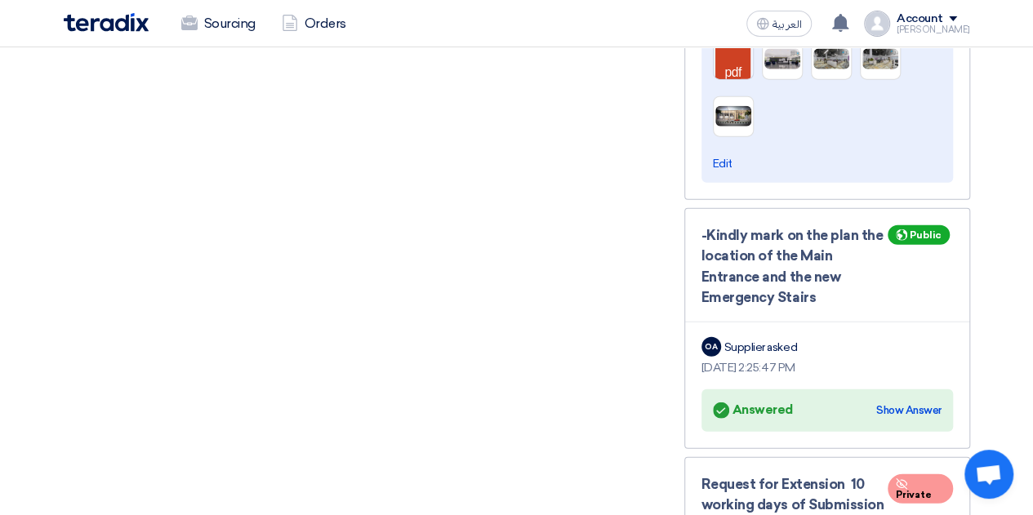
scroll to position [4981, 0]
click at [915, 402] on div "Show Answer" at bounding box center [908, 410] width 65 height 16
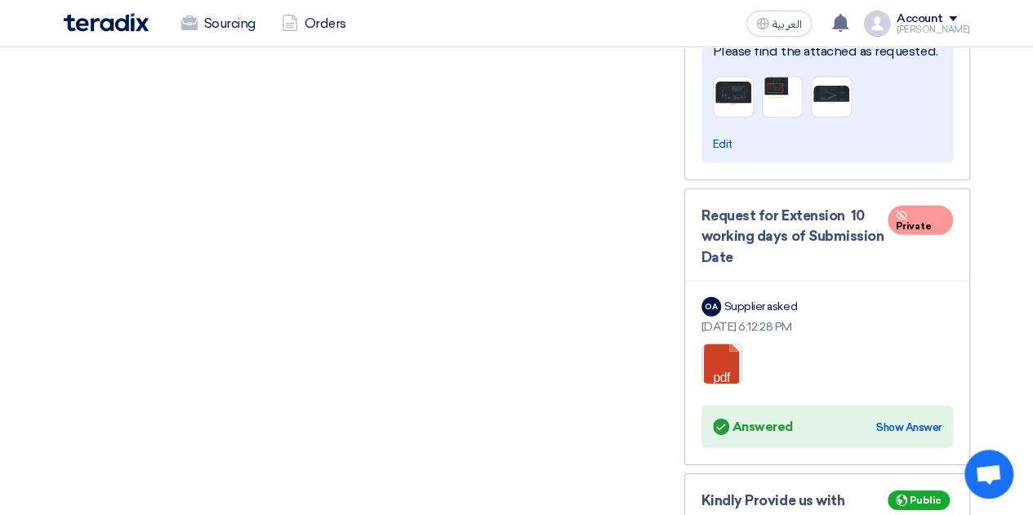
scroll to position [5471, 0]
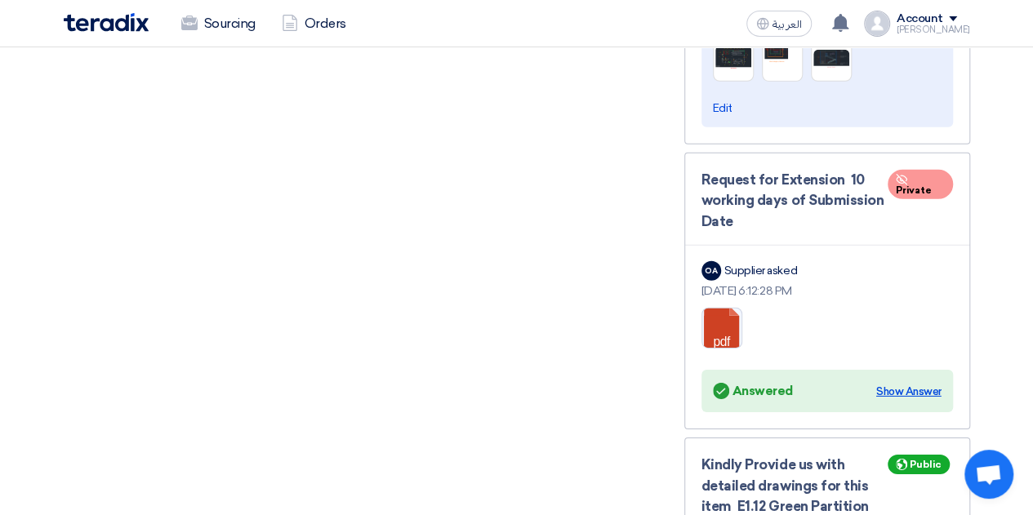
click at [898, 384] on div "Show Answer" at bounding box center [908, 392] width 65 height 16
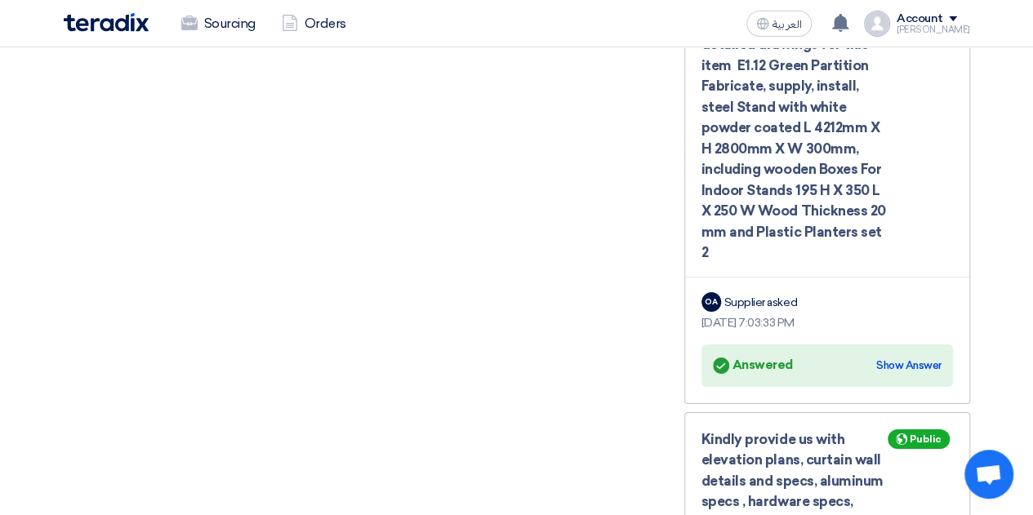
scroll to position [6042, 0]
click at [905, 357] on div "Show Answer" at bounding box center [908, 365] width 65 height 16
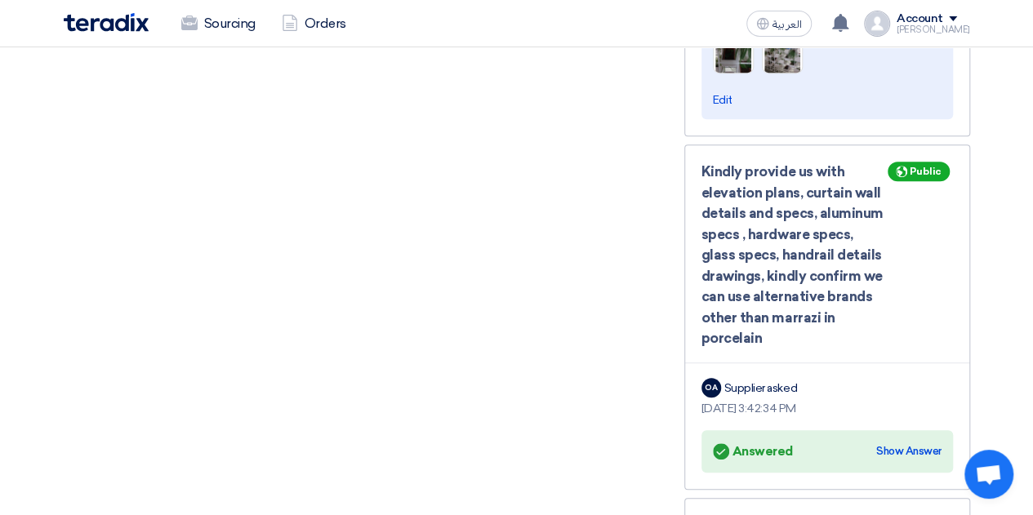
scroll to position [6532, 0]
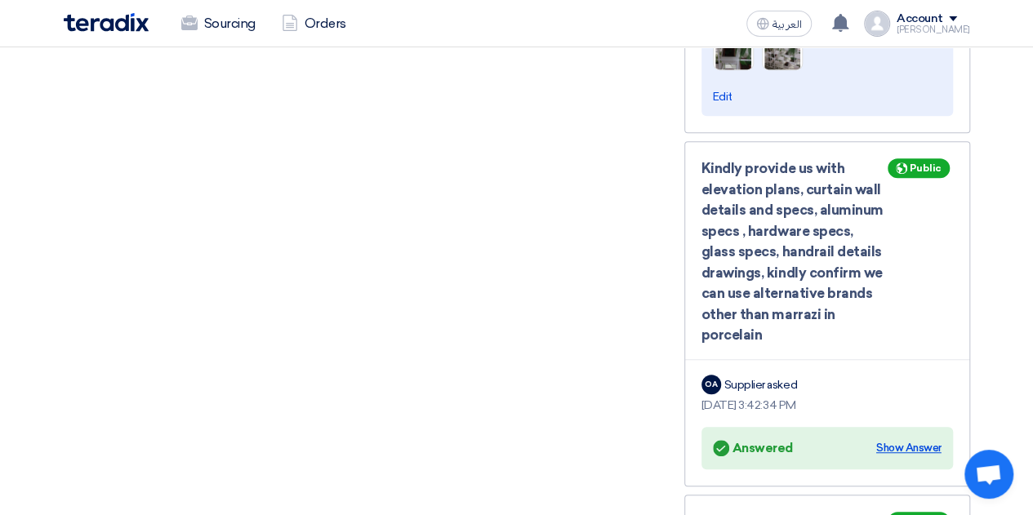
click at [911, 440] on div "Show Answer" at bounding box center [908, 448] width 65 height 16
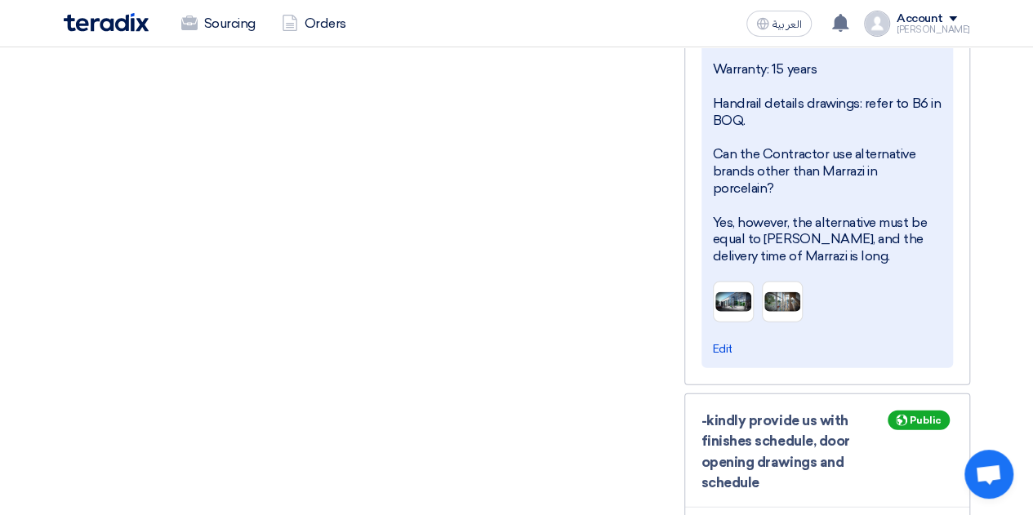
scroll to position [7921, 0]
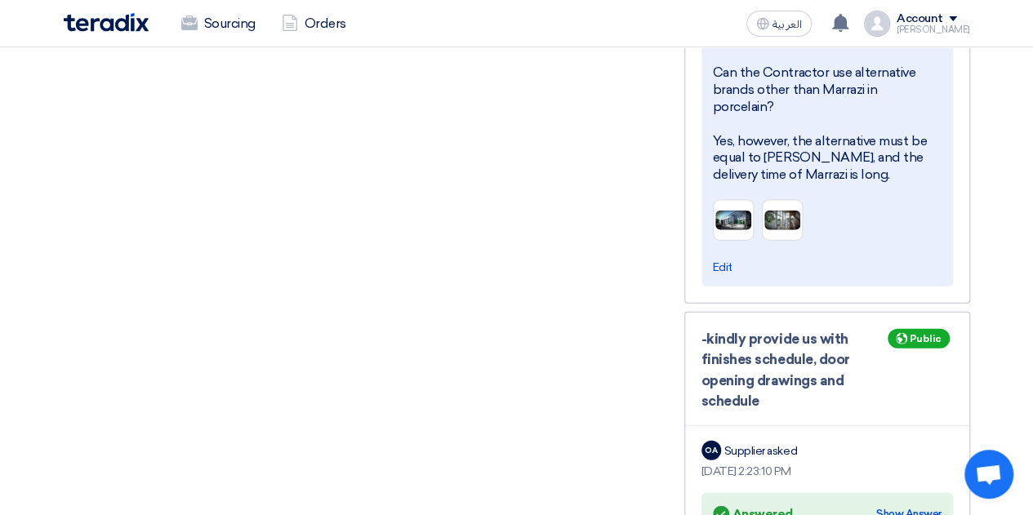
click at [901, 506] on div "Show Answer" at bounding box center [908, 514] width 65 height 16
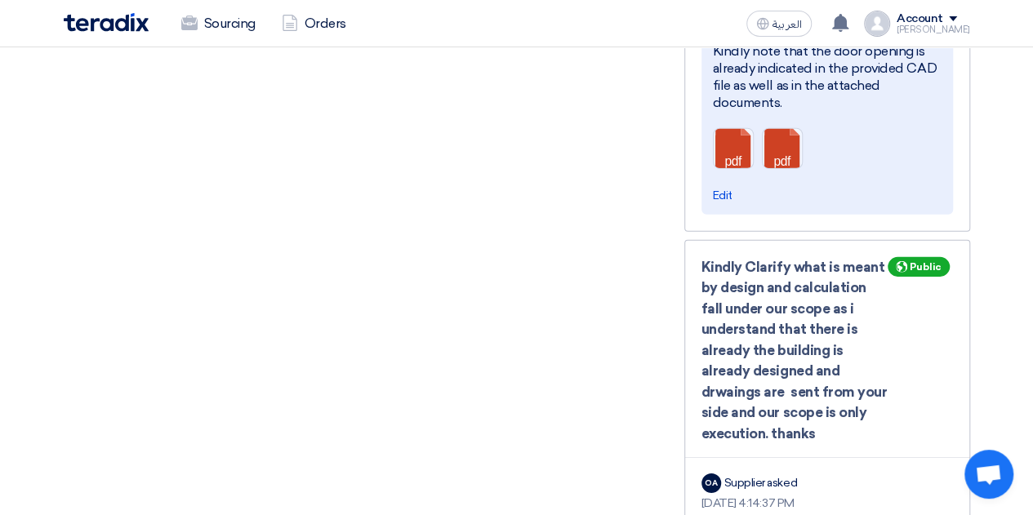
scroll to position [8655, 0]
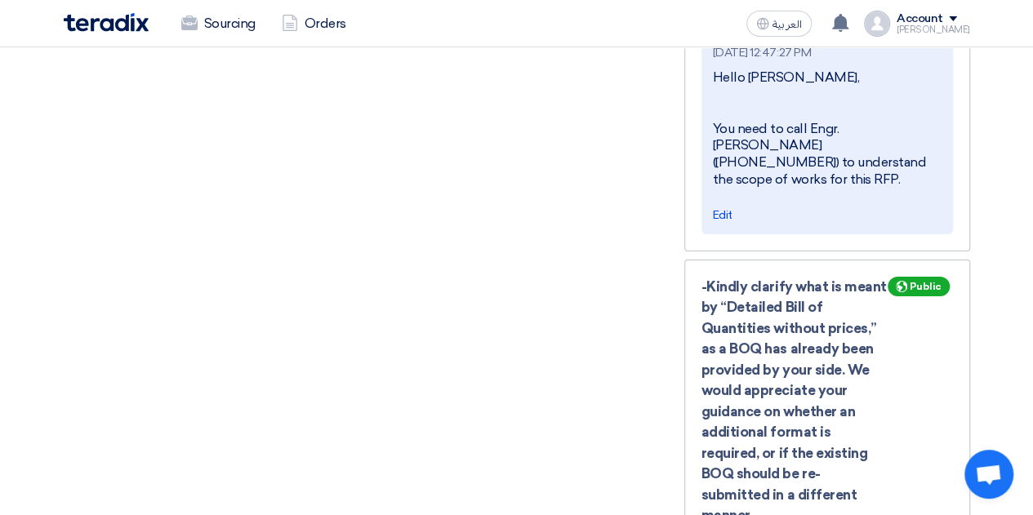
scroll to position [9227, 0]
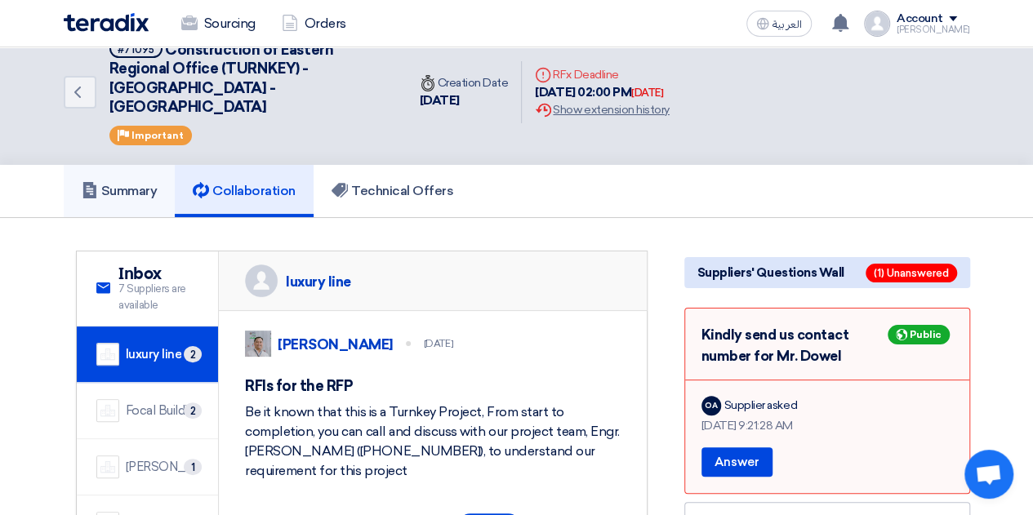
scroll to position [0, 0]
